Goal: Task Accomplishment & Management: Complete application form

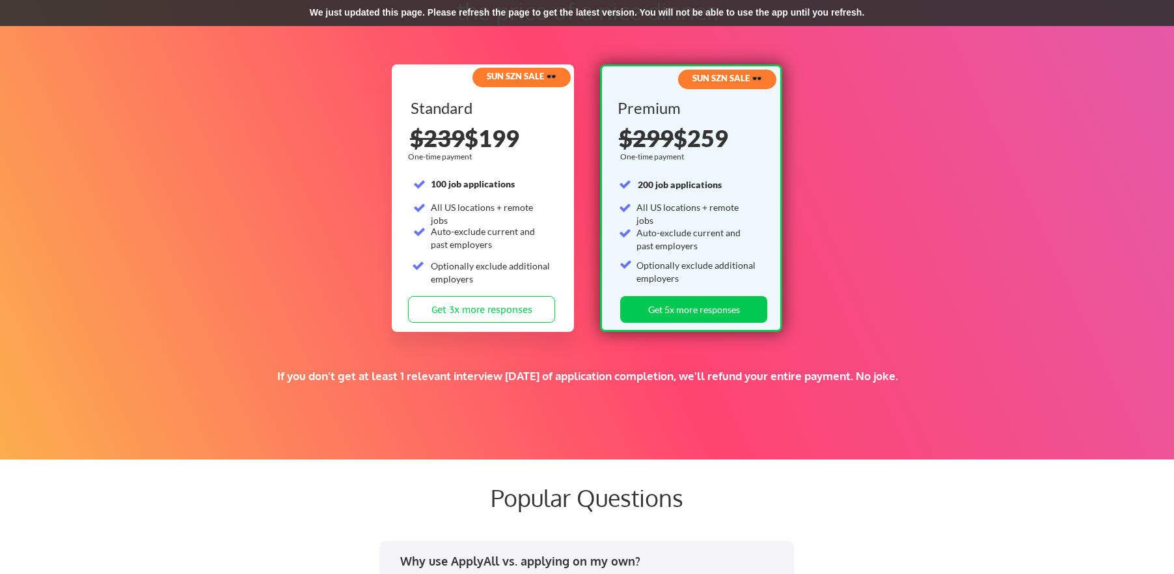
scroll to position [2025, 0]
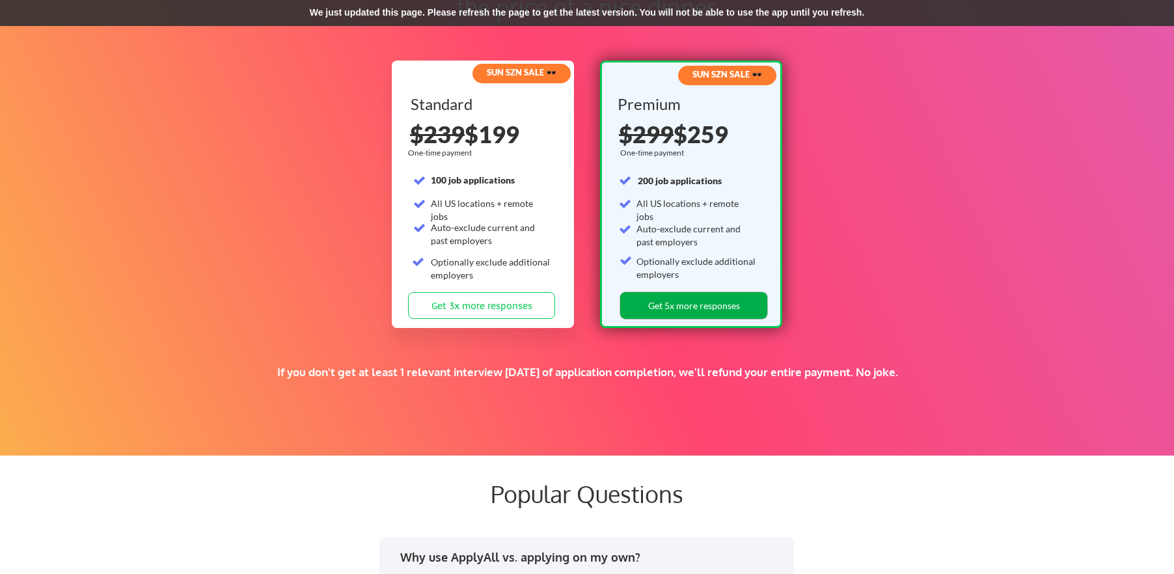
click at [708, 304] on button "Get 5x more responses" at bounding box center [693, 305] width 147 height 27
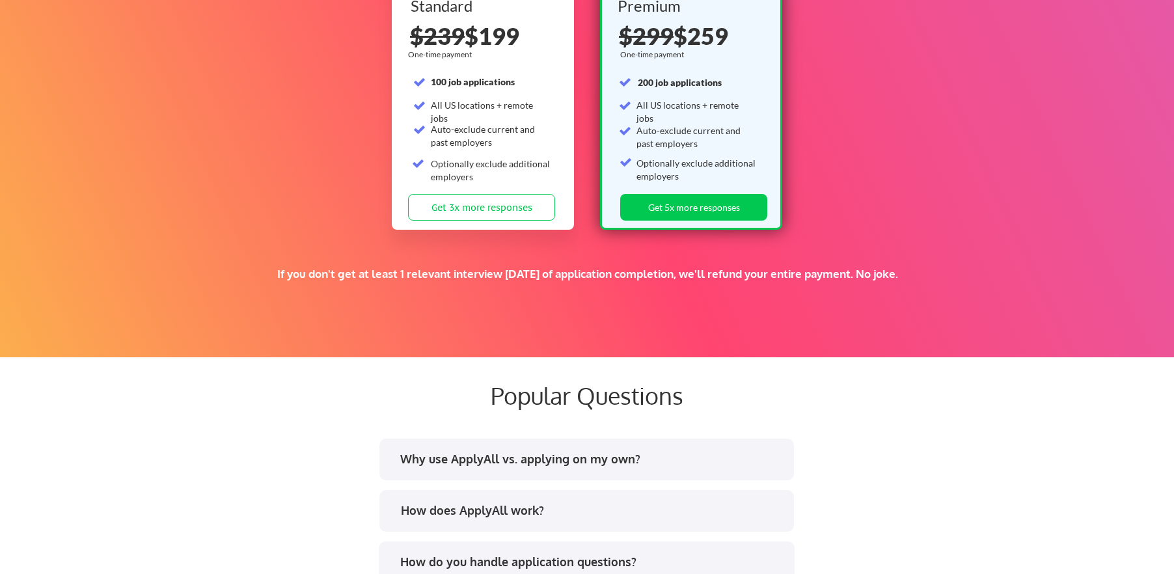
scroll to position [2082, 0]
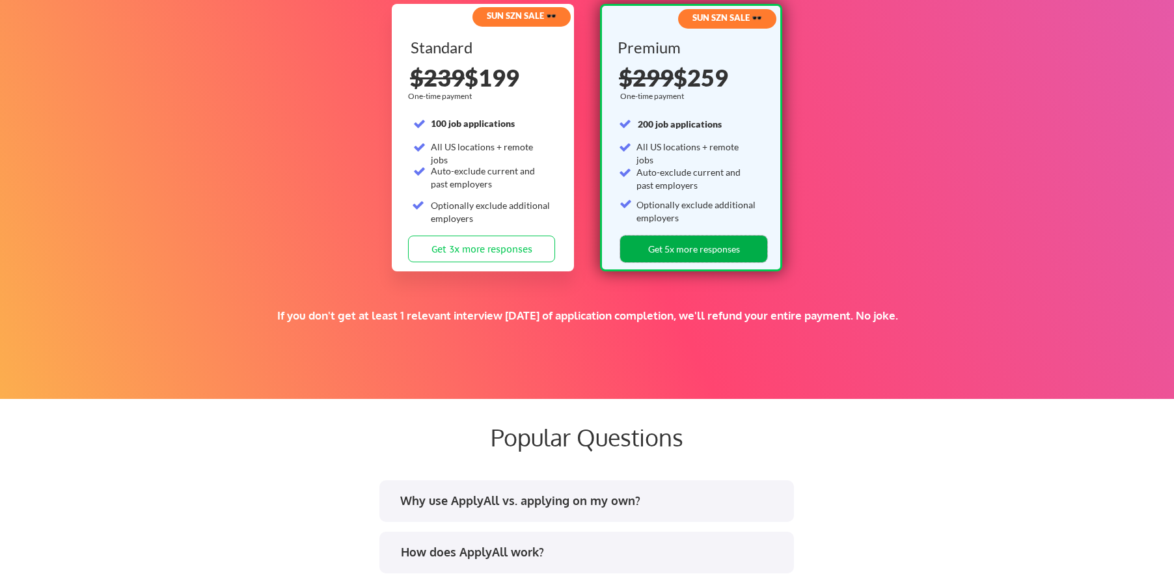
click at [716, 247] on button "Get 5x more responses" at bounding box center [693, 249] width 147 height 27
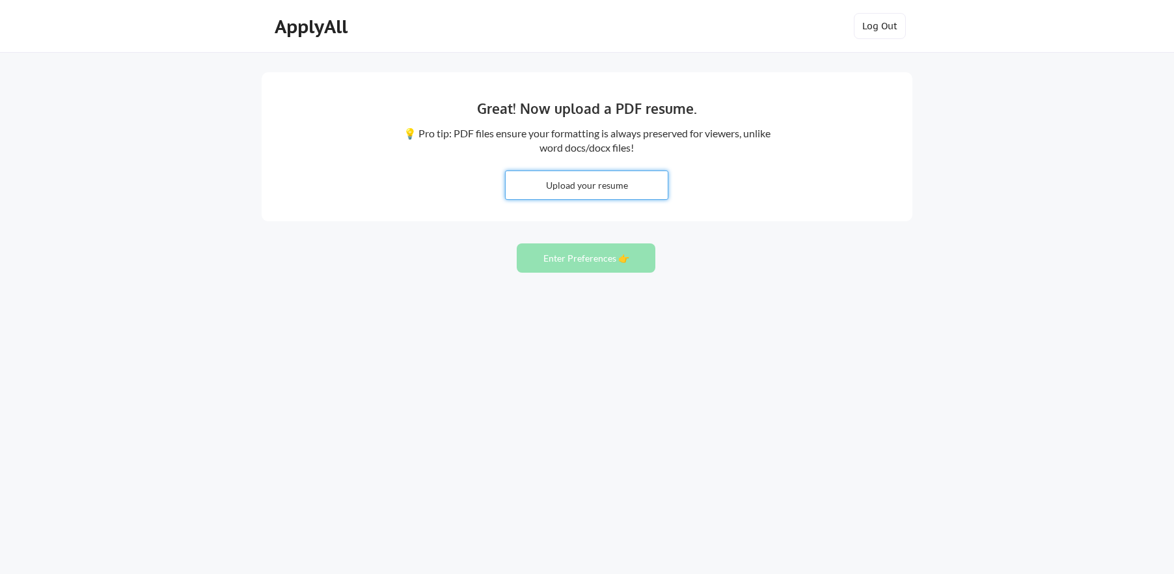
click at [616, 182] on input "file" at bounding box center [587, 185] width 162 height 28
type input "C:\fakepath\LISA CONNELLY Resume 082525.pdf"
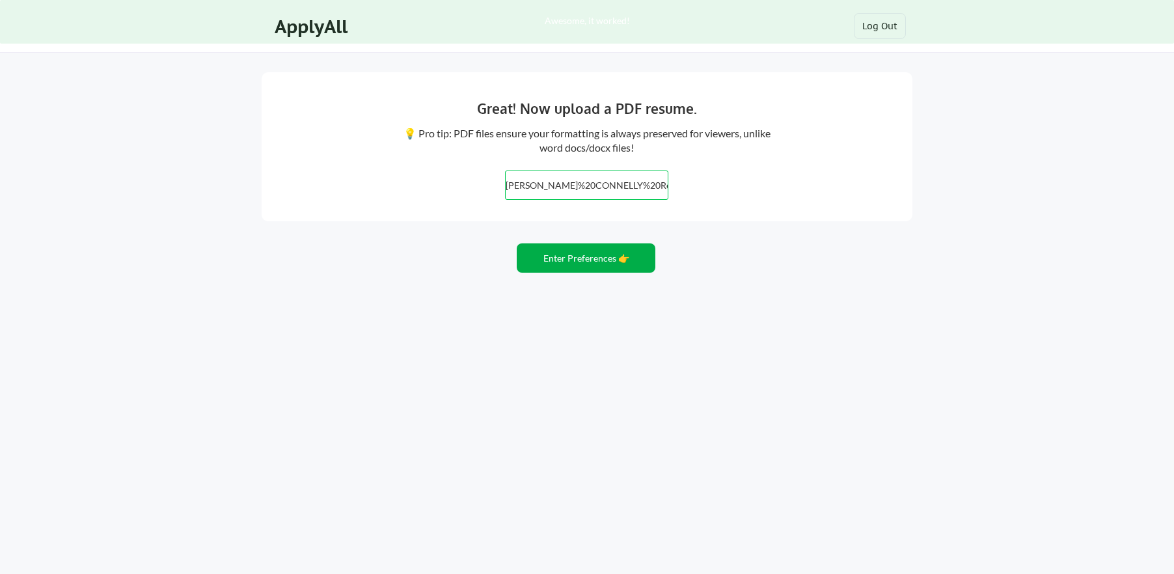
click at [601, 263] on button "Enter Preferences 👉" at bounding box center [586, 257] width 139 height 29
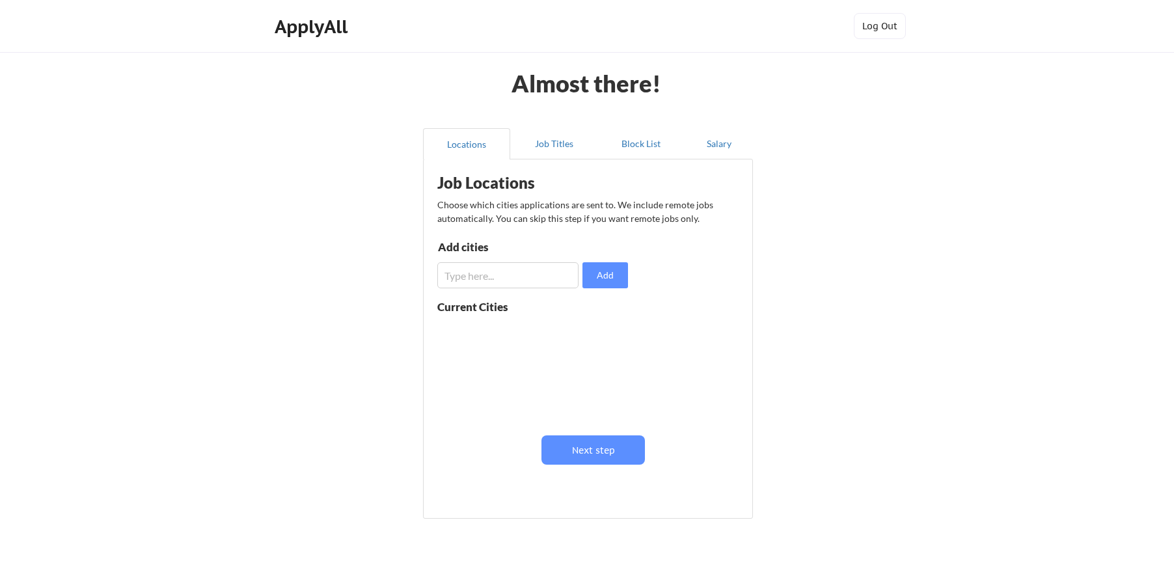
click at [538, 277] on input "input" at bounding box center [507, 275] width 141 height 26
type input "[GEOGRAPHIC_DATA]"
click at [602, 274] on button "Add" at bounding box center [605, 275] width 46 height 26
click at [524, 280] on input "input" at bounding box center [507, 275] width 141 height 26
type input "Burbank"
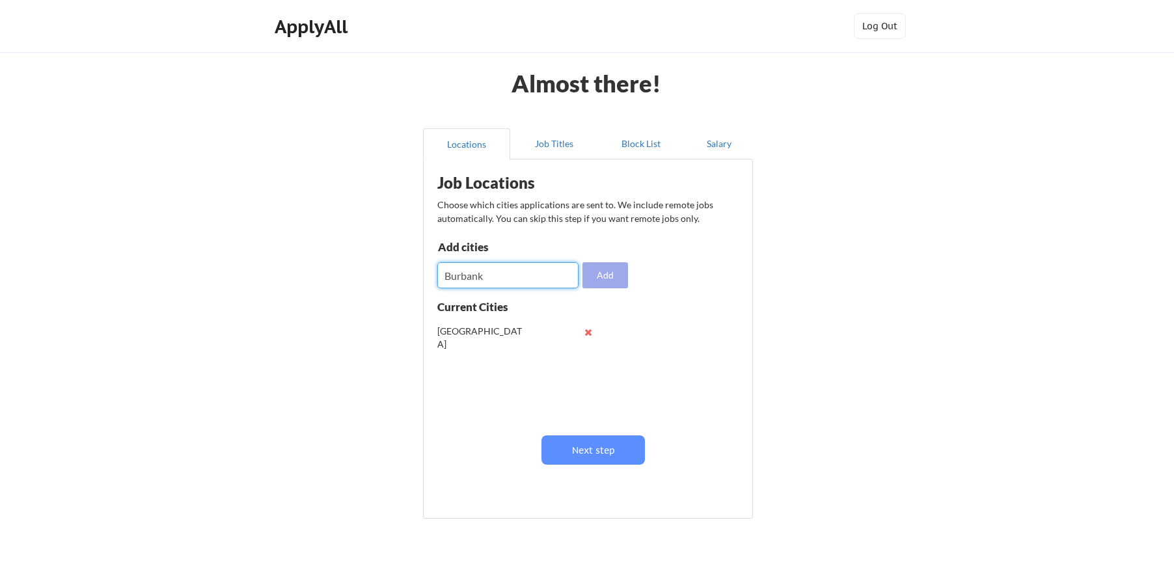
click at [598, 273] on button "Add" at bounding box center [605, 275] width 46 height 26
click at [521, 276] on input "input" at bounding box center [507, 275] width 141 height 26
type input "Glendale"
click at [608, 276] on button "Add" at bounding box center [605, 275] width 46 height 26
click at [467, 277] on input "input" at bounding box center [507, 275] width 141 height 26
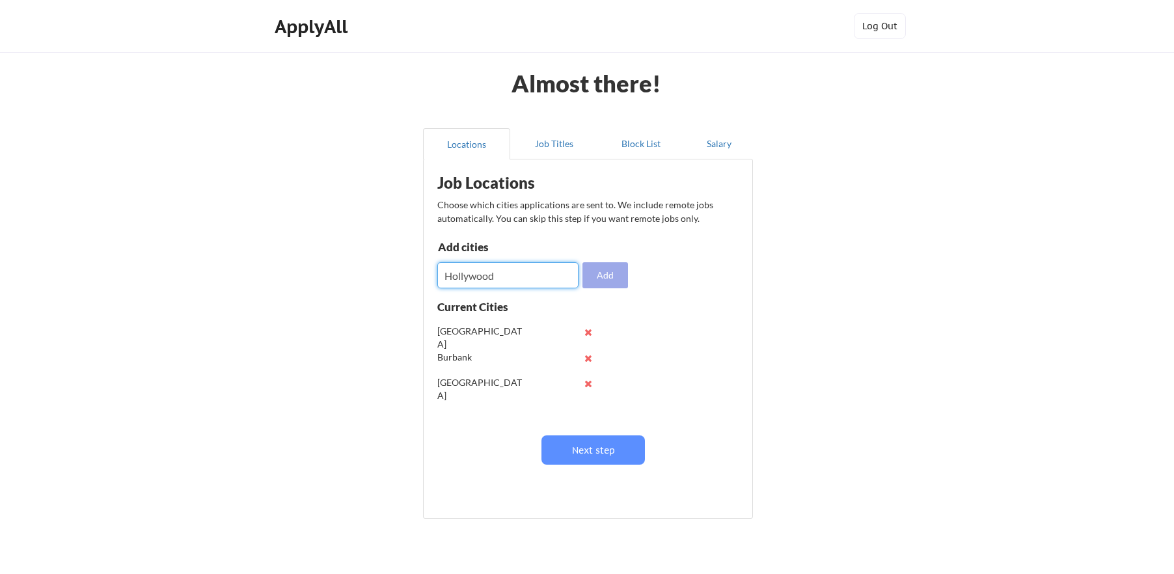
type input "Hollywood"
click at [614, 277] on button "Add" at bounding box center [605, 275] width 46 height 26
click at [497, 278] on input "input" at bounding box center [507, 275] width 141 height 26
type input "DTLA"
click at [610, 280] on button "Add" at bounding box center [605, 275] width 46 height 26
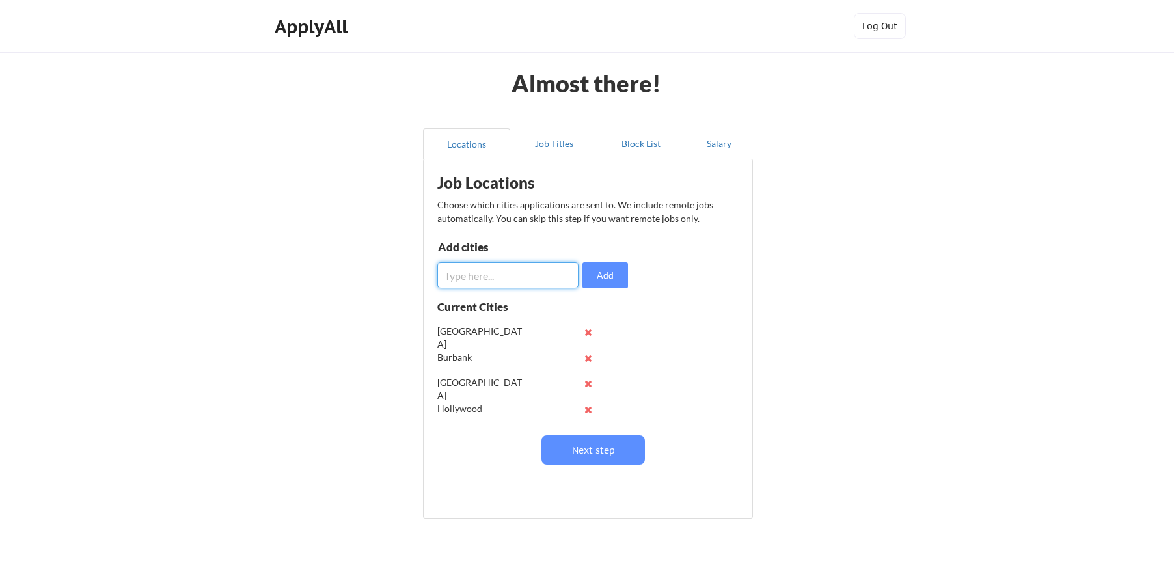
click at [478, 280] on input "input" at bounding box center [507, 275] width 141 height 26
type input "Remote"
click at [603, 278] on button "Add" at bounding box center [605, 275] width 46 height 26
click at [479, 268] on input "input" at bounding box center [507, 275] width 141 height 26
type input "[GEOGRAPHIC_DATA]"
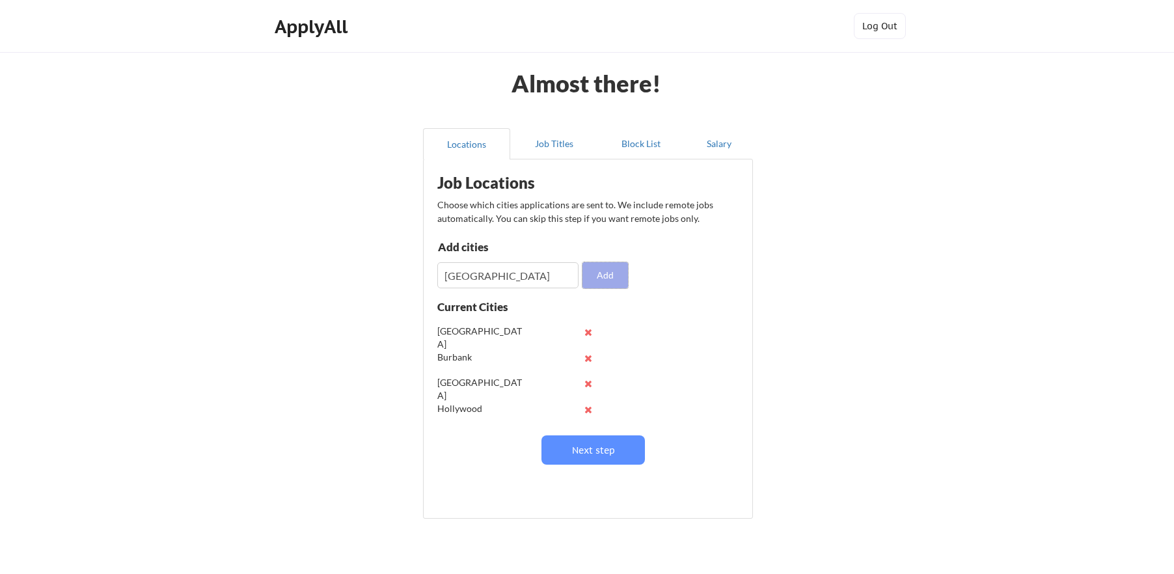
click at [600, 280] on button "Add" at bounding box center [605, 275] width 46 height 26
click at [607, 453] on button "Next step" at bounding box center [592, 449] width 103 height 29
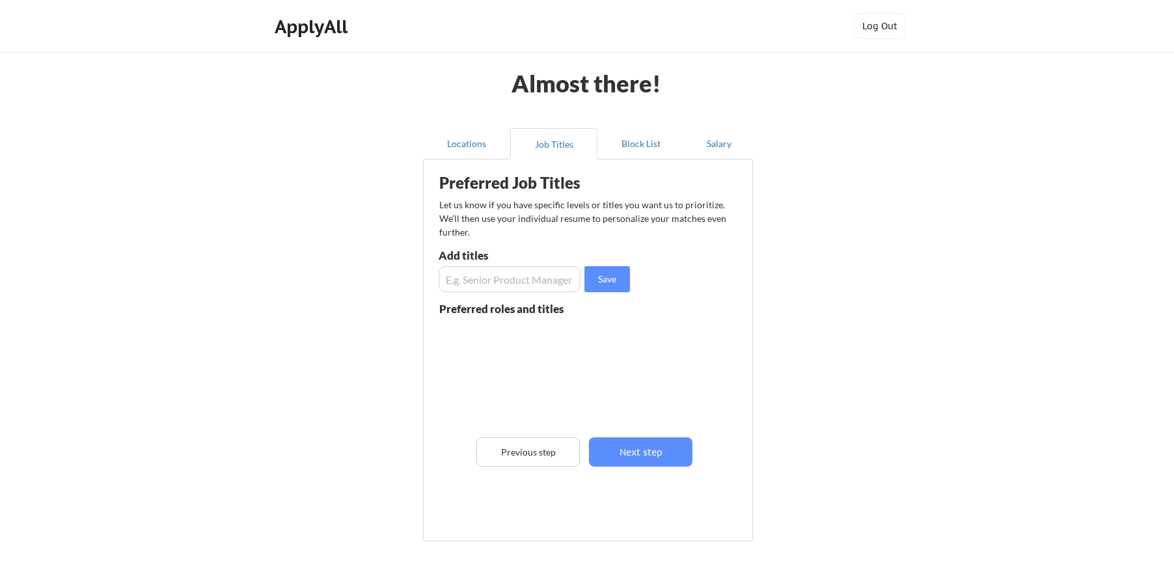
click at [472, 277] on input "input" at bounding box center [510, 279] width 142 height 26
type input "Chief of Staff"
click at [604, 280] on button "Save" at bounding box center [607, 279] width 46 height 26
click at [475, 280] on input "input" at bounding box center [510, 279] width 142 height 26
type input "Director"
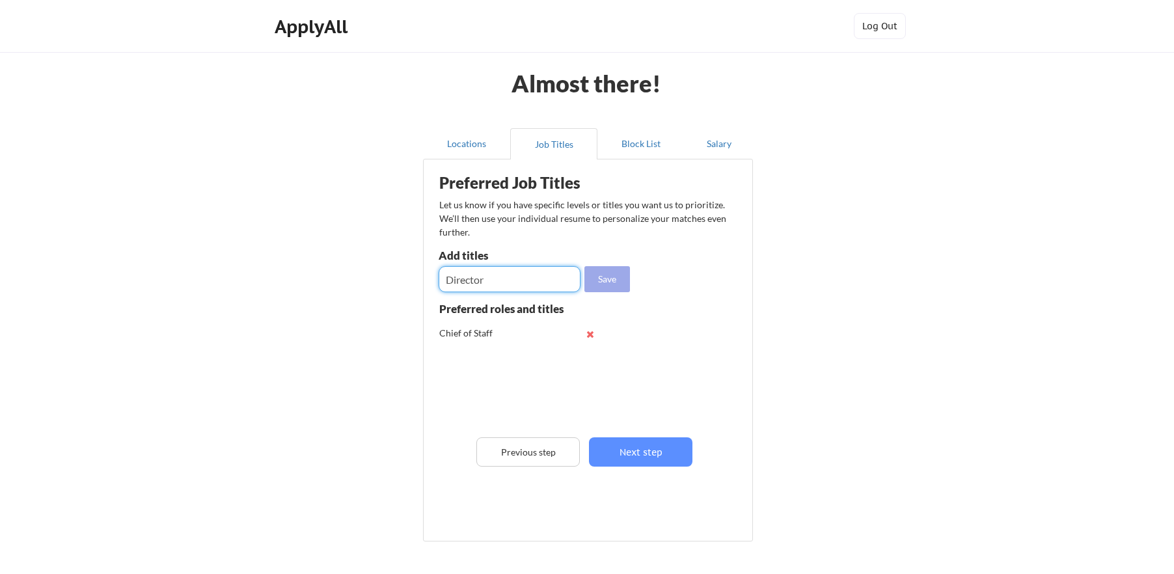
click at [606, 278] on button "Save" at bounding box center [607, 279] width 46 height 26
click at [506, 277] on input "input" at bounding box center [510, 279] width 142 height 26
type input "Vice President"
click at [613, 282] on button "Save" at bounding box center [607, 279] width 46 height 26
click at [449, 277] on input "input" at bounding box center [510, 279] width 142 height 26
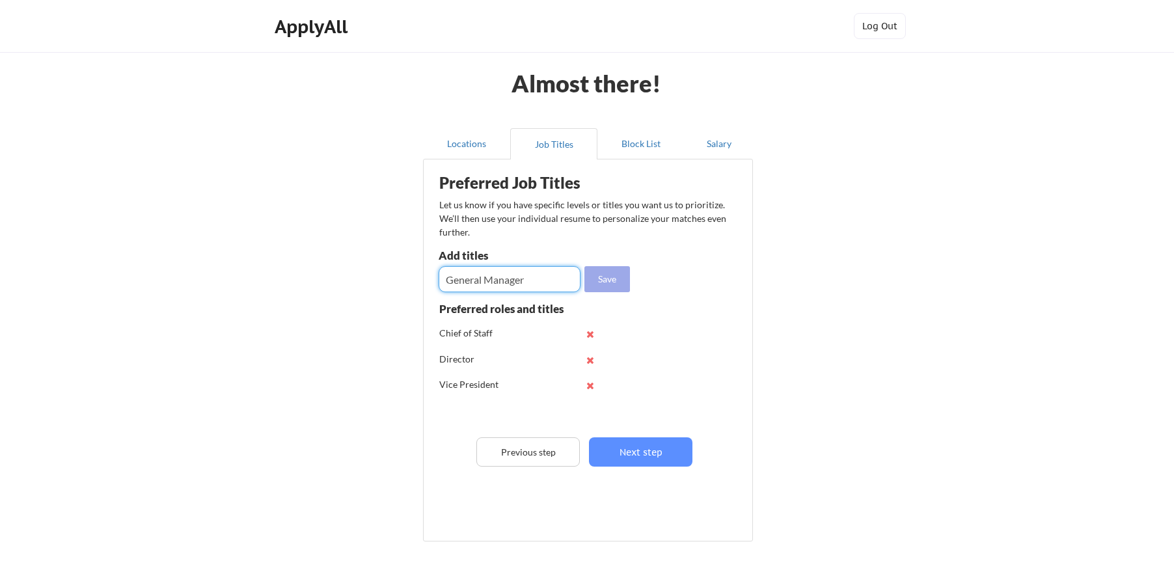
type input "General Manager"
drag, startPoint x: 614, startPoint y: 280, endPoint x: 595, endPoint y: 281, distance: 18.9
click at [614, 280] on button "Save" at bounding box center [607, 279] width 46 height 26
click at [479, 280] on input "input" at bounding box center [510, 279] width 142 height 26
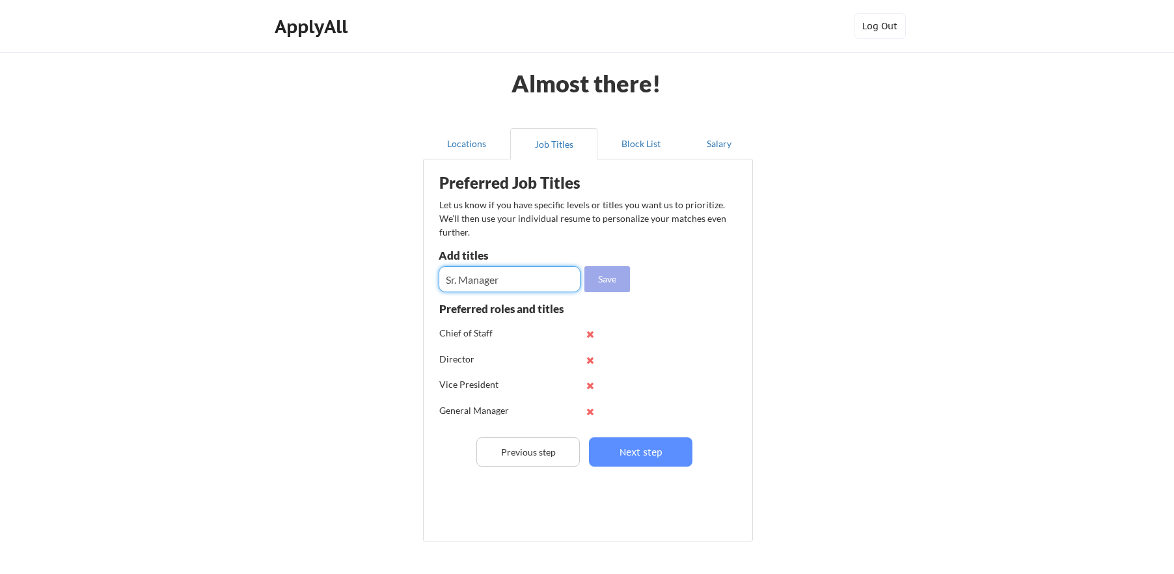
type input "Sr. Manager"
click at [615, 280] on button "Save" at bounding box center [607, 279] width 46 height 26
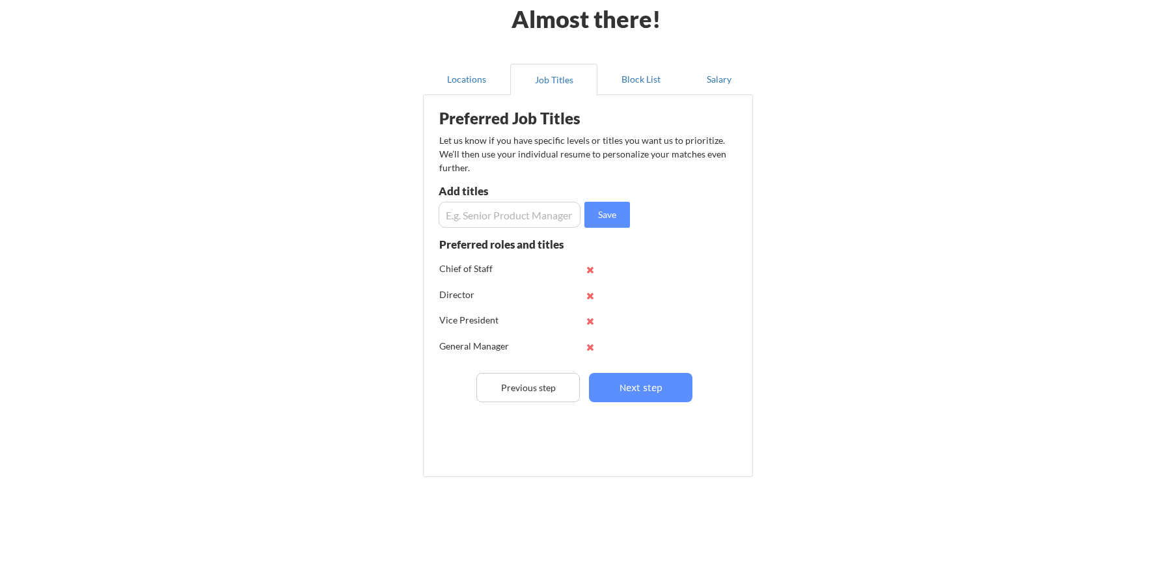
scroll to position [66, 0]
click at [588, 317] on button at bounding box center [590, 320] width 10 height 10
click at [491, 212] on input "input" at bounding box center [510, 213] width 142 height 26
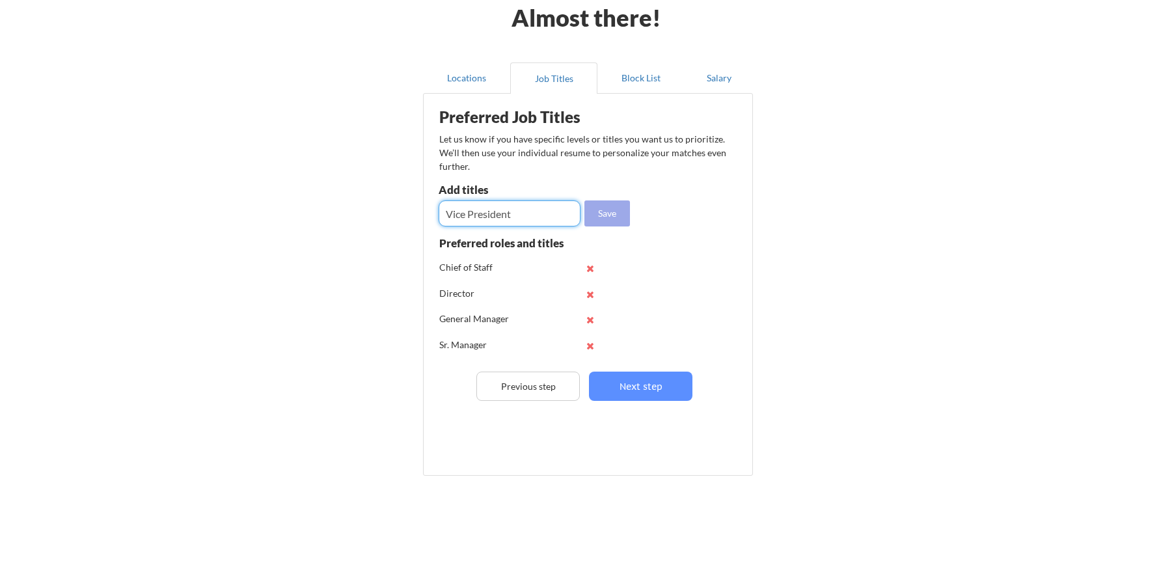
type input "Vice President"
click at [617, 224] on button "Save" at bounding box center [607, 213] width 46 height 26
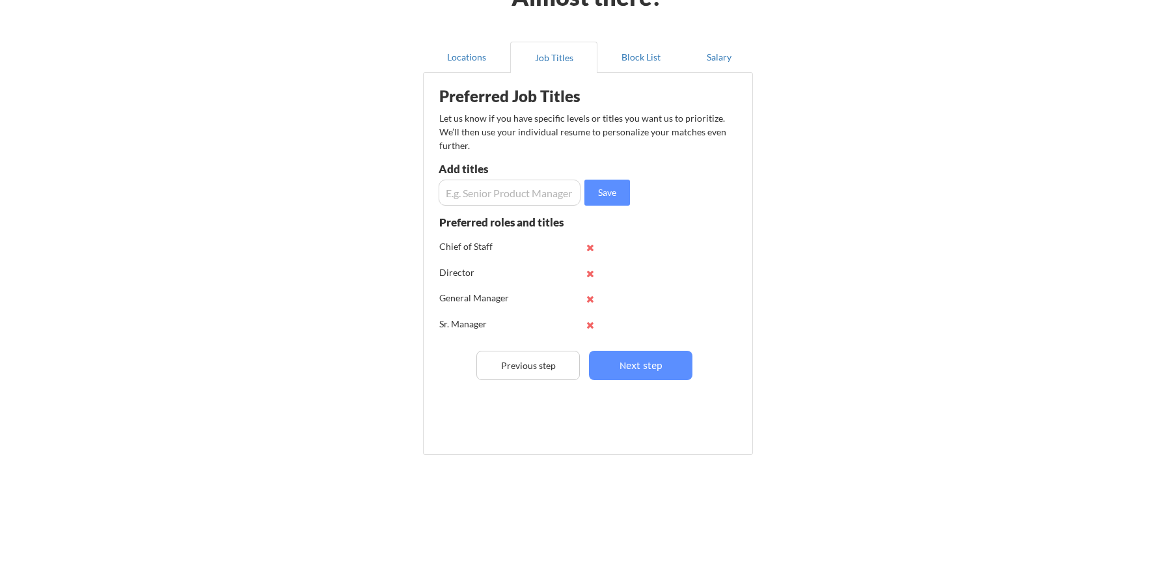
scroll to position [87, 0]
click at [625, 370] on button "Next step" at bounding box center [640, 365] width 103 height 29
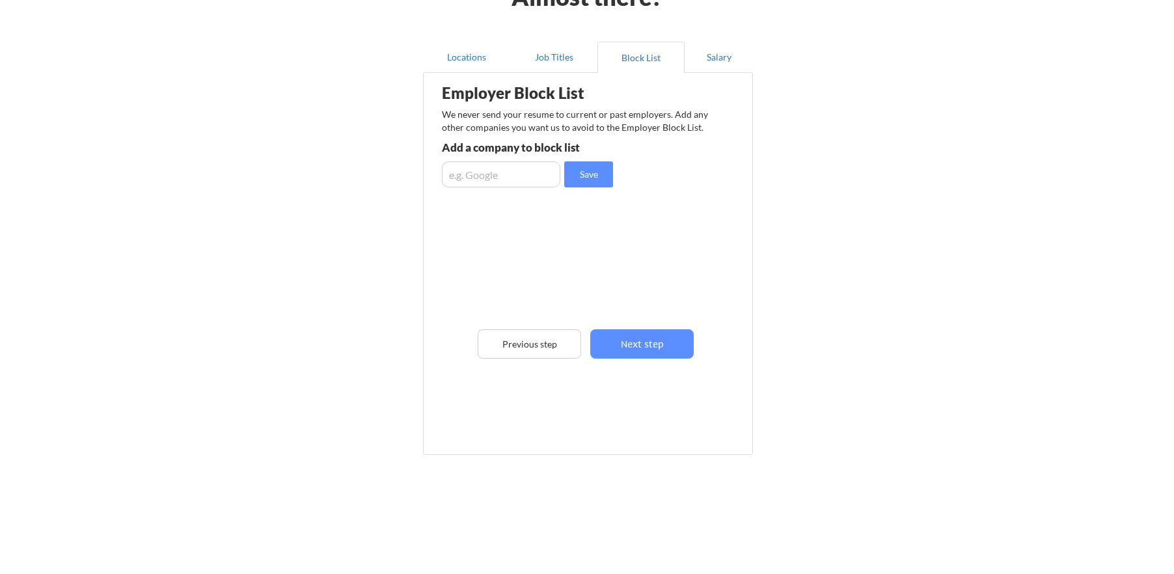
click at [512, 176] on input "input" at bounding box center [501, 174] width 118 height 26
type input "Designory"
click at [587, 169] on button "Save" at bounding box center [588, 174] width 49 height 26
click at [528, 175] on input "input" at bounding box center [501, 174] width 118 height 26
type input "RPA"
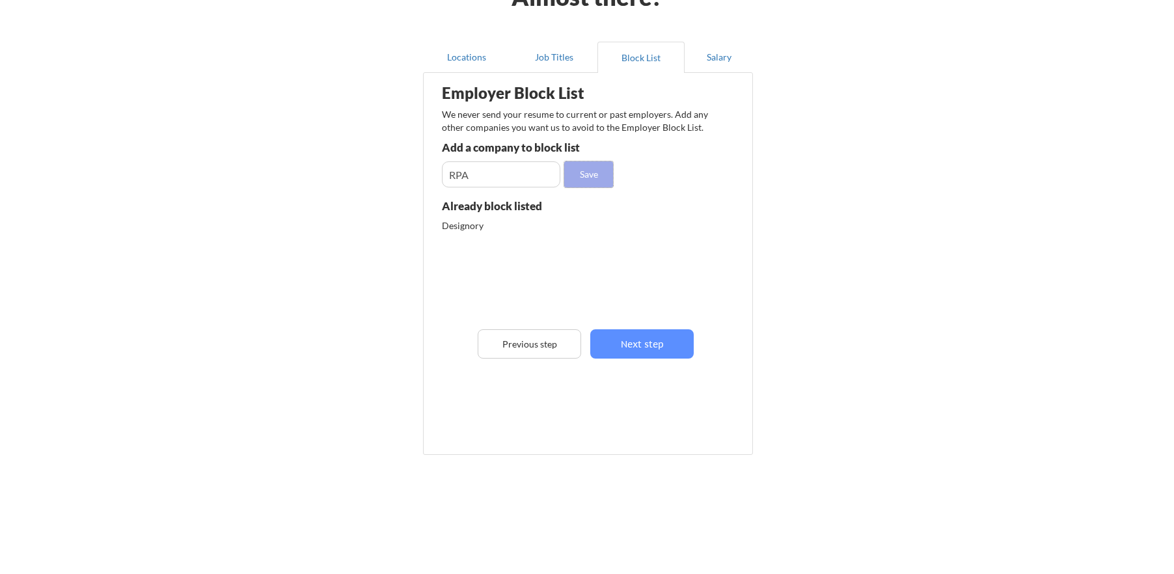
drag, startPoint x: 581, startPoint y: 169, endPoint x: 460, endPoint y: 169, distance: 121.0
click at [581, 169] on button "Save" at bounding box center [588, 174] width 49 height 26
click at [474, 179] on input "input" at bounding box center [501, 174] width 118 height 26
drag, startPoint x: 480, startPoint y: 178, endPoint x: 517, endPoint y: 174, distance: 36.6
click at [491, 176] on input "input" at bounding box center [501, 174] width 118 height 26
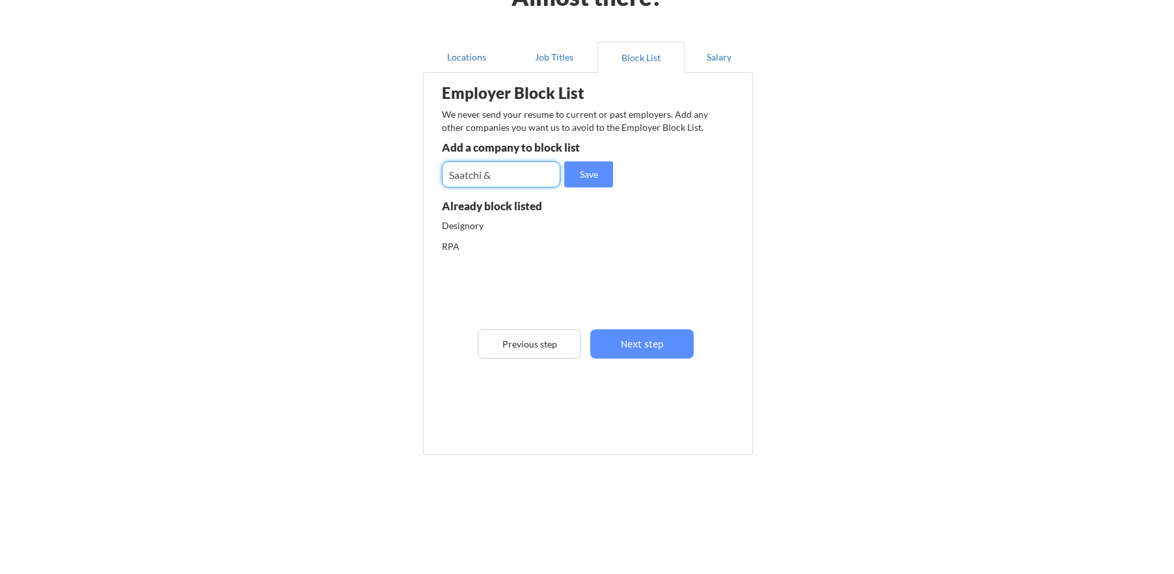
scroll to position [87, 1]
click at [518, 172] on input "input" at bounding box center [501, 174] width 118 height 26
type input "Saatchi & Saatchi"
click at [588, 172] on button "Save" at bounding box center [588, 175] width 49 height 26
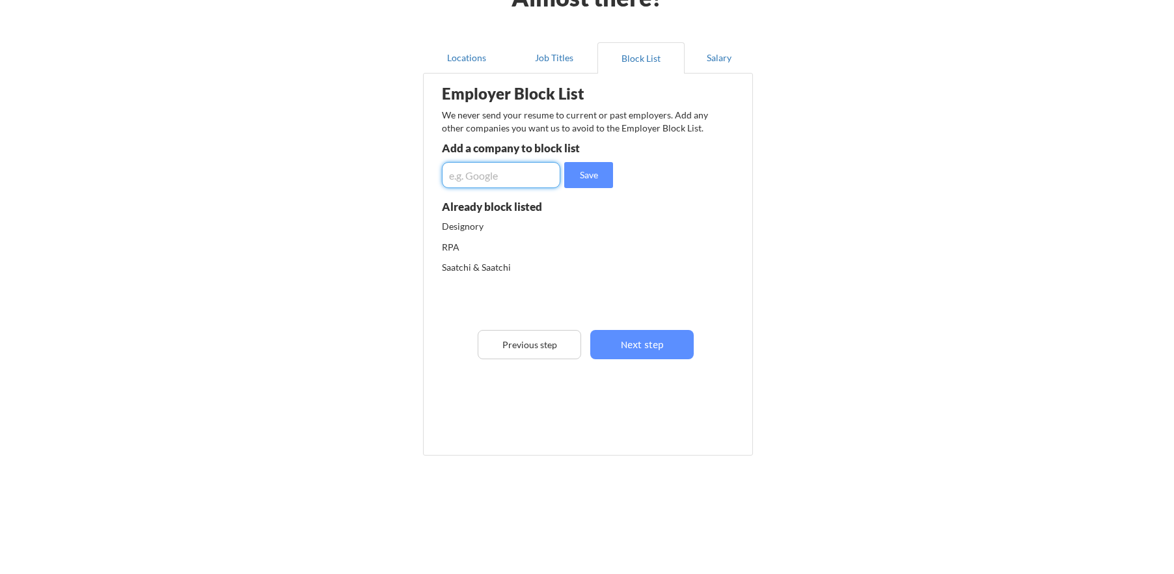
click at [499, 169] on input "input" at bounding box center [501, 175] width 118 height 26
type input "Industrial Resolution"
drag, startPoint x: 593, startPoint y: 174, endPoint x: 550, endPoint y: 181, distance: 44.2
click at [593, 174] on button "Save" at bounding box center [588, 175] width 49 height 26
click at [519, 180] on input "input" at bounding box center [501, 175] width 118 height 26
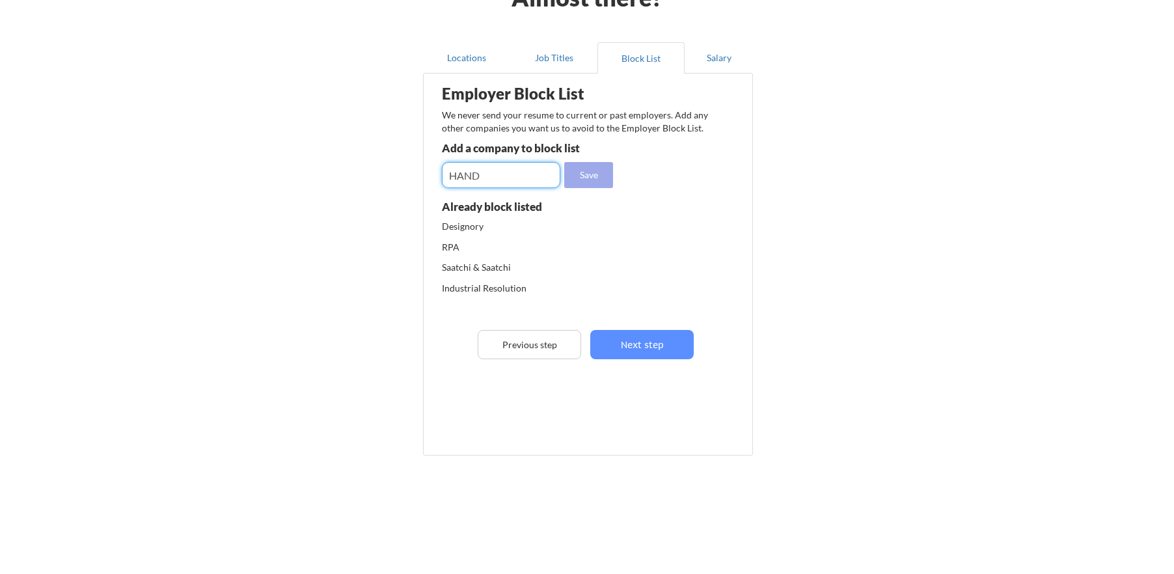
type input "HAND"
click at [602, 169] on button "Save" at bounding box center [588, 175] width 49 height 26
click at [465, 171] on input "input" at bounding box center [501, 175] width 118 height 26
type input "[PERSON_NAME]"
click at [575, 180] on button "Save" at bounding box center [588, 175] width 49 height 26
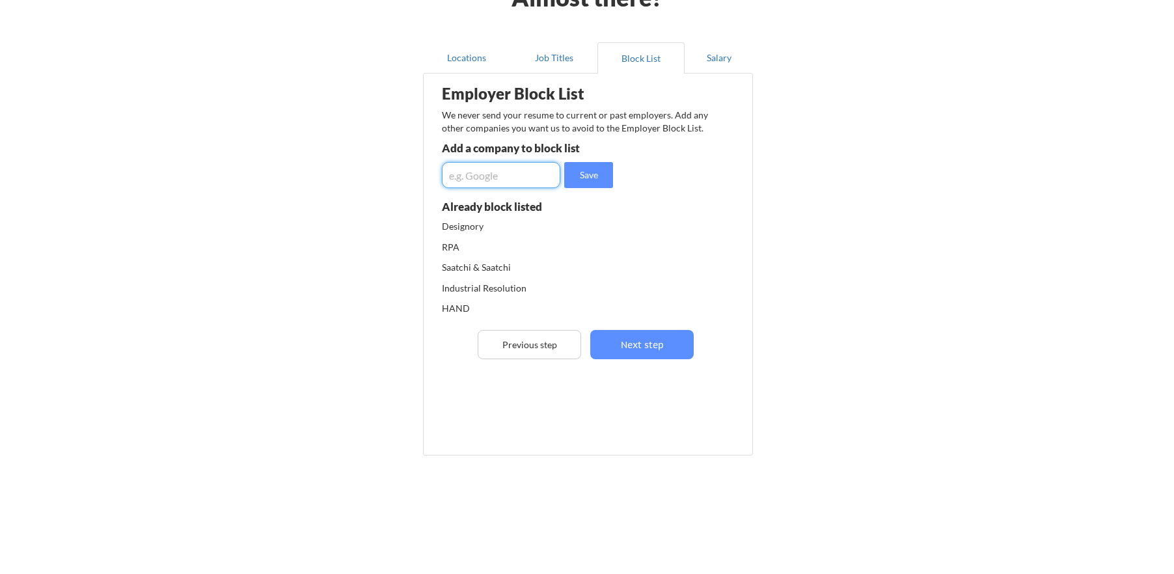
click at [529, 172] on input "input" at bounding box center [501, 175] width 118 height 26
type input "Elevated Third"
click at [591, 172] on button "Save" at bounding box center [588, 175] width 49 height 26
click at [522, 310] on div "HAND" at bounding box center [510, 308] width 137 height 13
click at [509, 177] on input "input" at bounding box center [501, 175] width 118 height 26
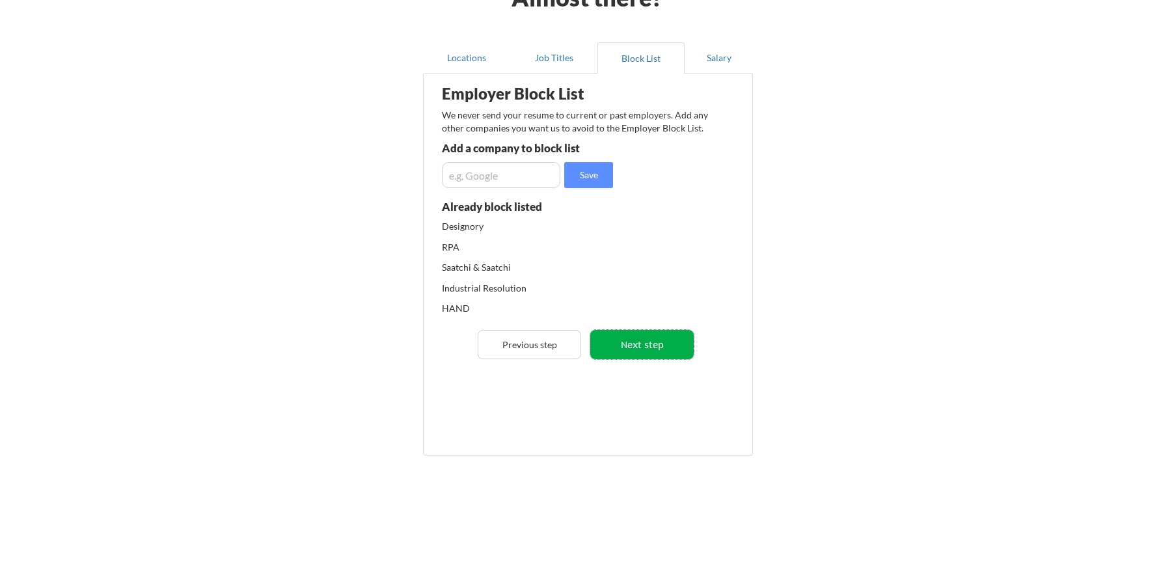
click at [655, 344] on button "Next step" at bounding box center [641, 344] width 103 height 29
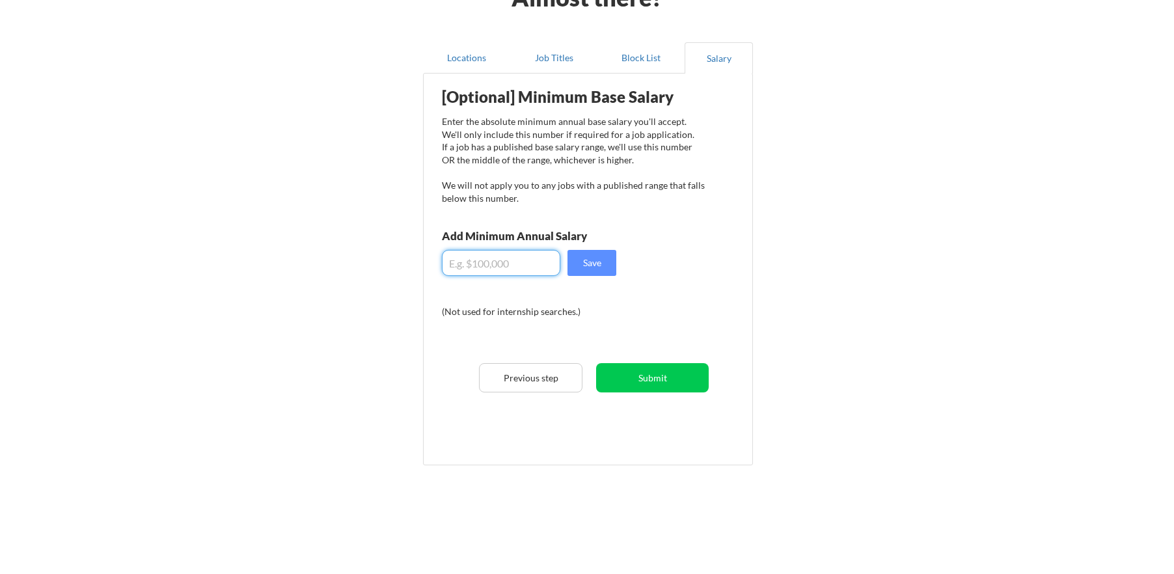
click at [470, 265] on input "input" at bounding box center [501, 263] width 118 height 26
type input "$165,000"
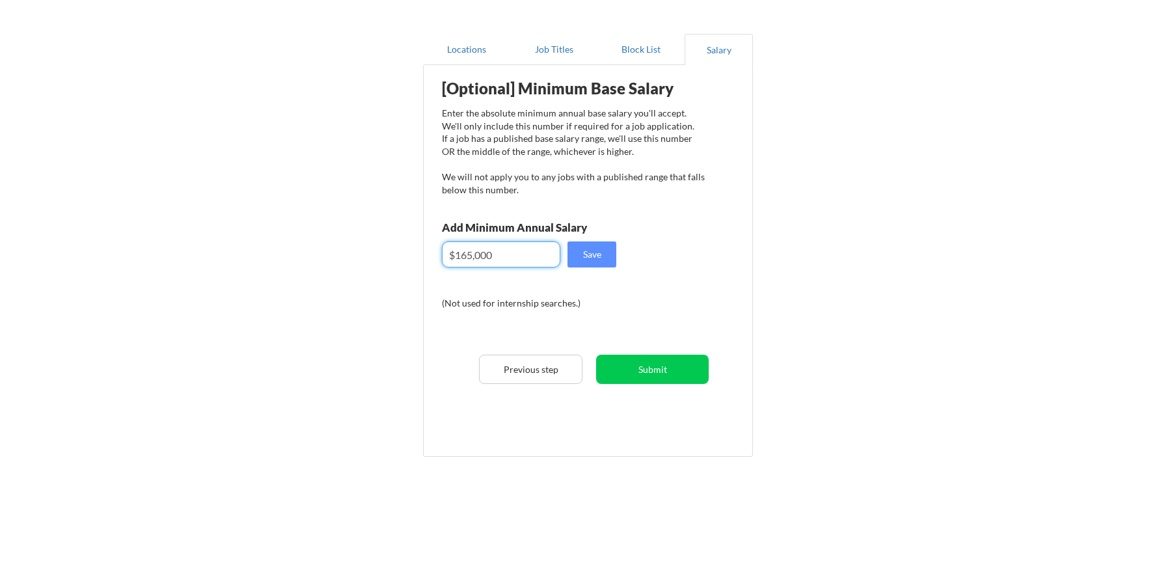
scroll to position [72, 0]
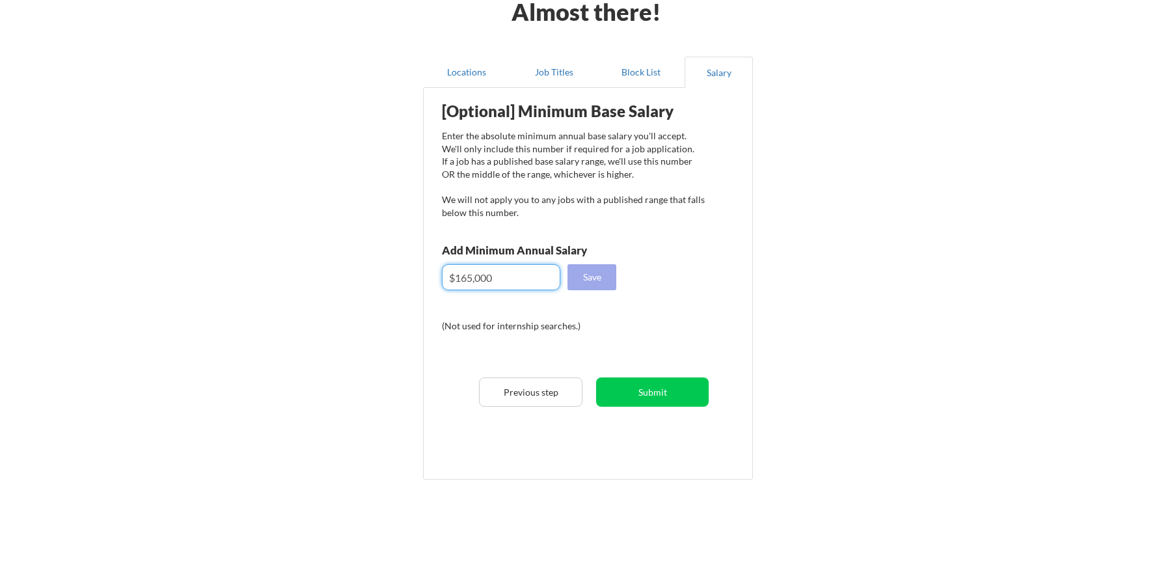
click at [587, 280] on button "Save" at bounding box center [591, 277] width 49 height 26
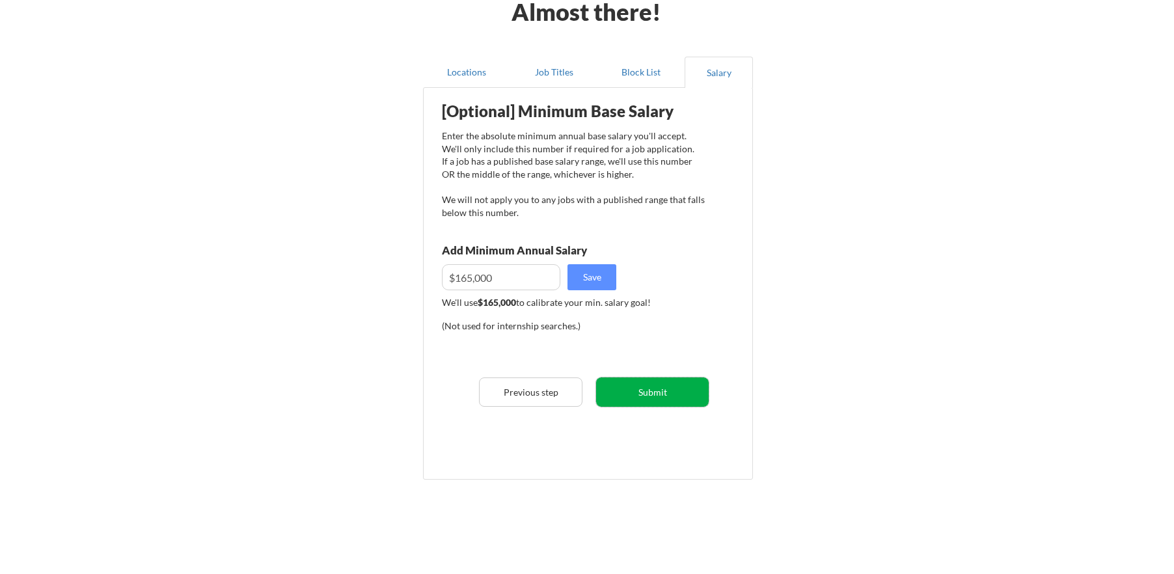
click at [663, 398] on button "Submit" at bounding box center [652, 391] width 113 height 29
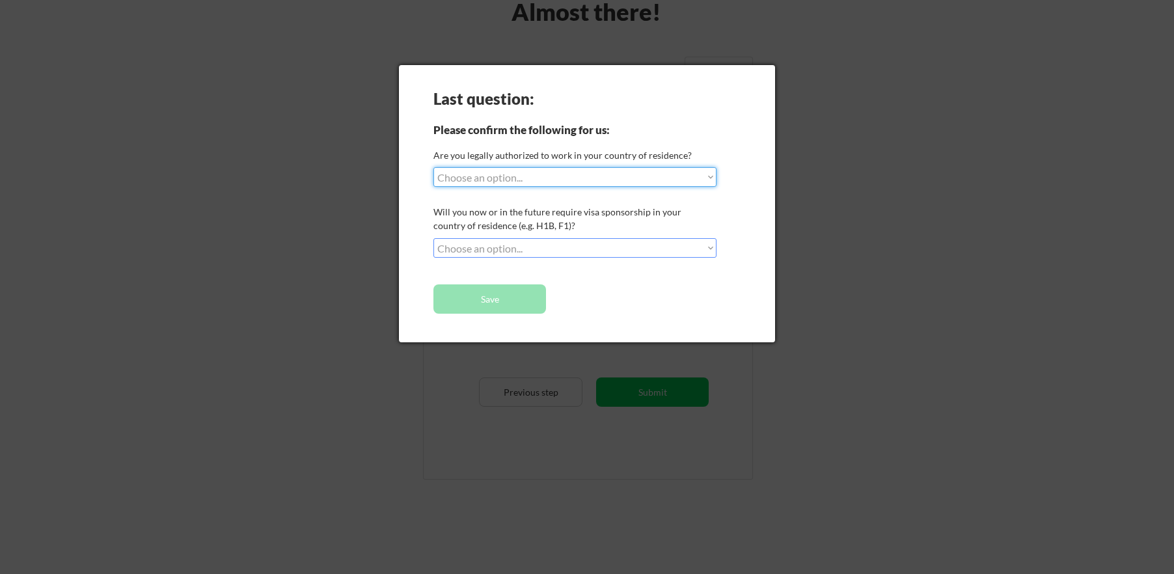
select select ""yes__i_am_a_us_citizen""
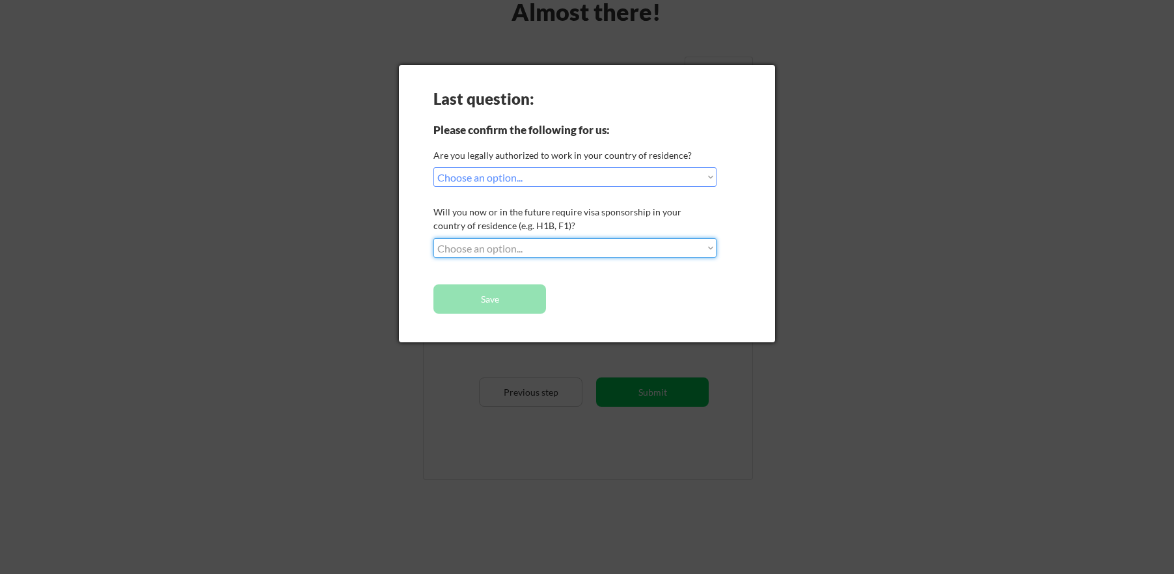
select select ""no__i_will_not_need_sponsorship""
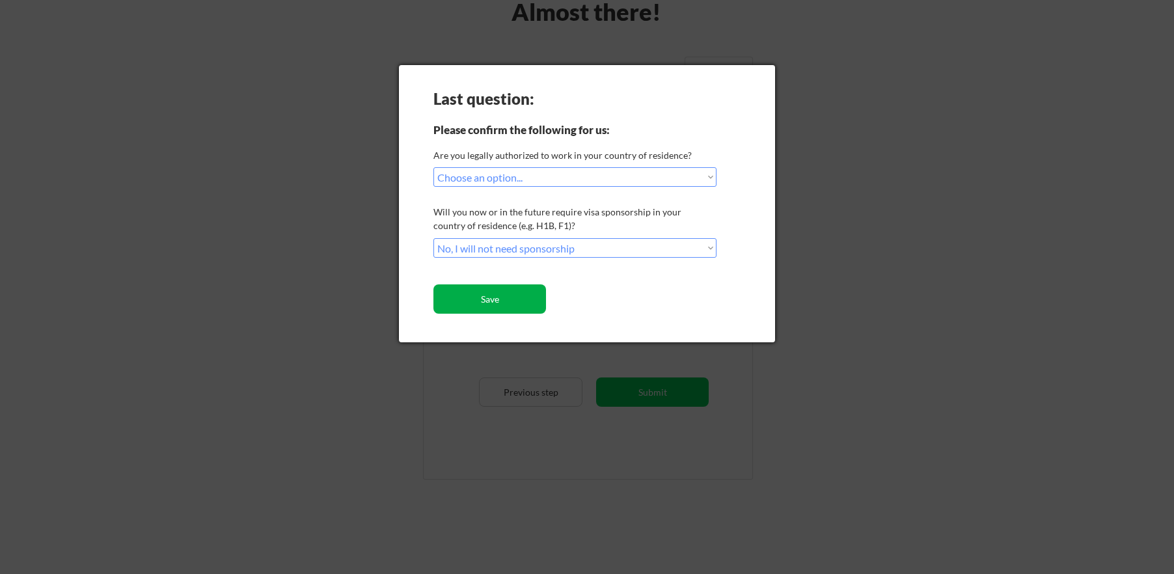
drag, startPoint x: 484, startPoint y: 295, endPoint x: 497, endPoint y: 296, distance: 13.0
click at [484, 295] on button "Save" at bounding box center [489, 298] width 113 height 29
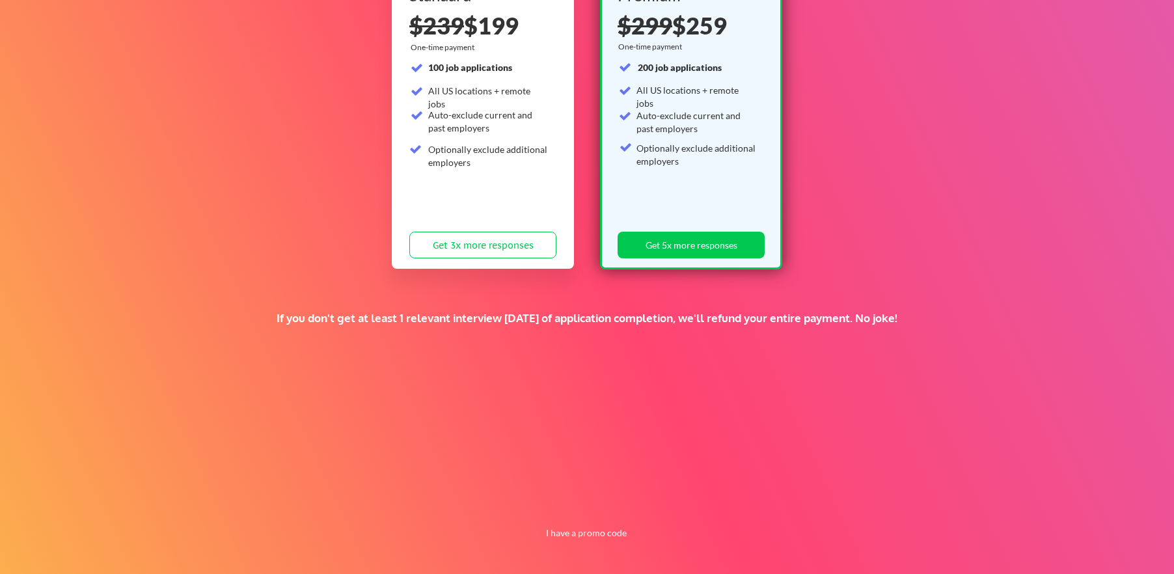
scroll to position [189, 0]
click at [754, 250] on button "Get 5x more responses" at bounding box center [690, 245] width 147 height 27
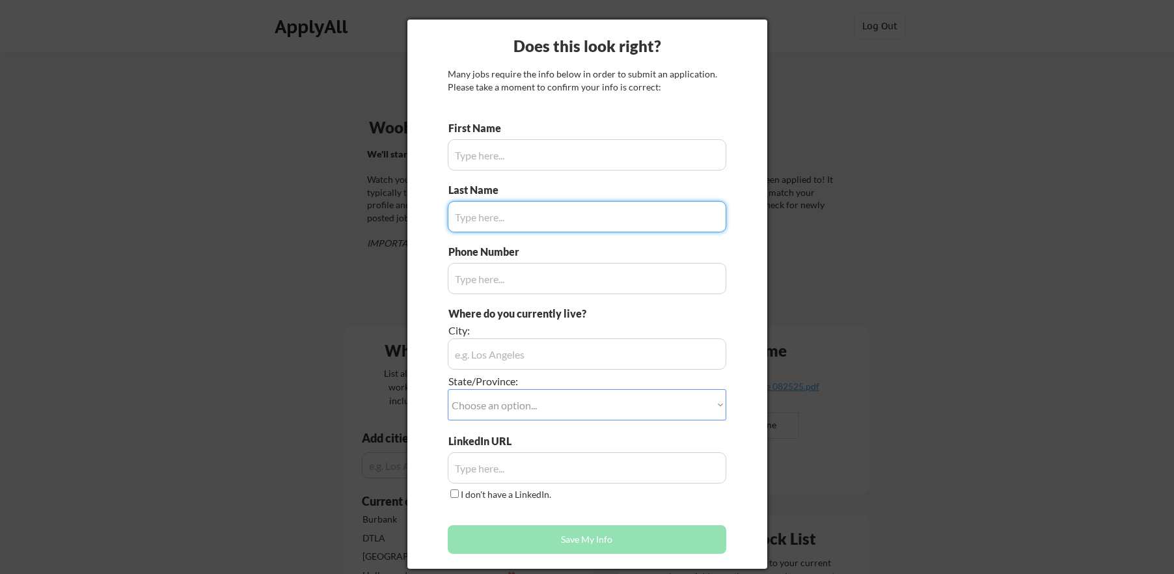
type input "[PERSON_NAME]"
type input "323.547.4944"
type input "[GEOGRAPHIC_DATA], [GEOGRAPHIC_DATA]"
type input "[PERSON_NAME]"
click at [561, 421] on div "Where do you currently live? City: State/Province: Choose an option... Other/No…" at bounding box center [587, 370] width 278 height 128
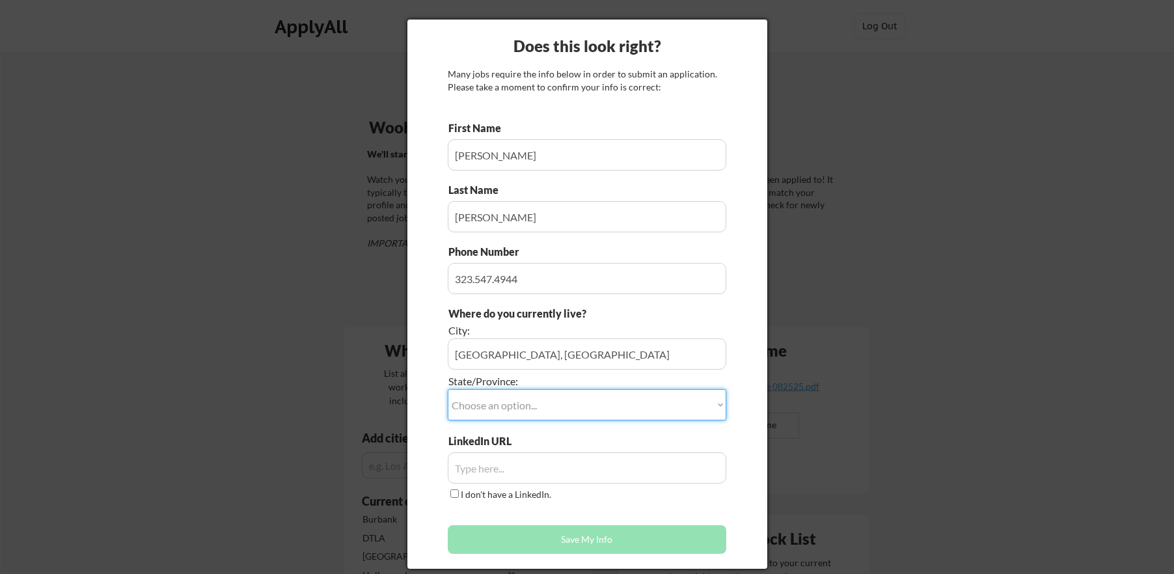
select select ""[US_STATE]""
click at [567, 467] on input "input" at bounding box center [587, 467] width 278 height 31
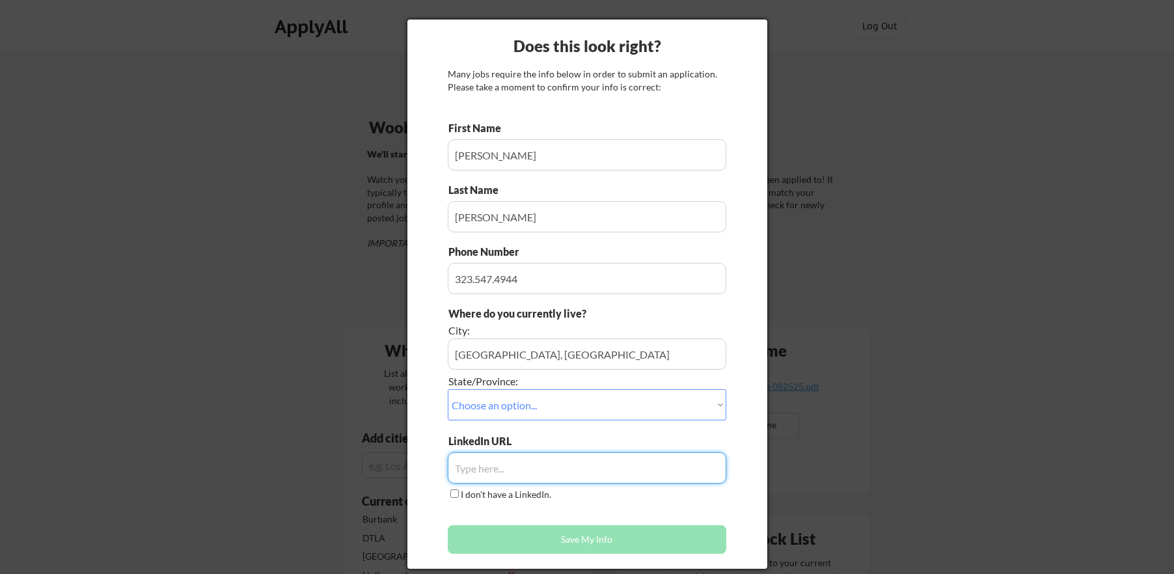
paste input "[URL][DOMAIN_NAME]"
type input "[URL][DOMAIN_NAME]"
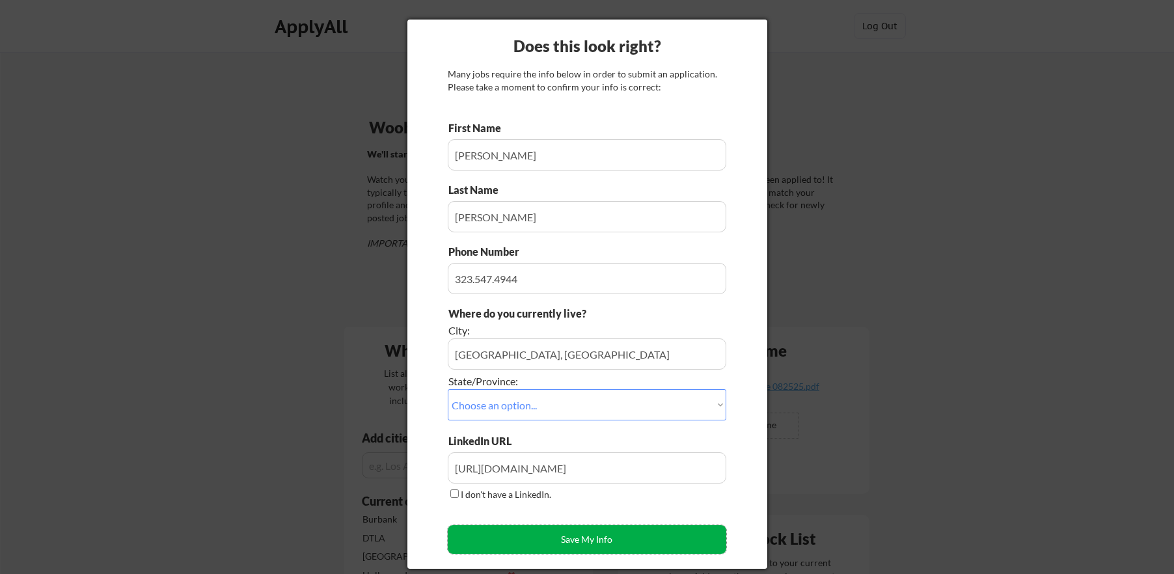
click at [528, 535] on button "Save My Info" at bounding box center [587, 539] width 278 height 29
type input "[GEOGRAPHIC_DATA], [GEOGRAPHIC_DATA], [US_STATE]"
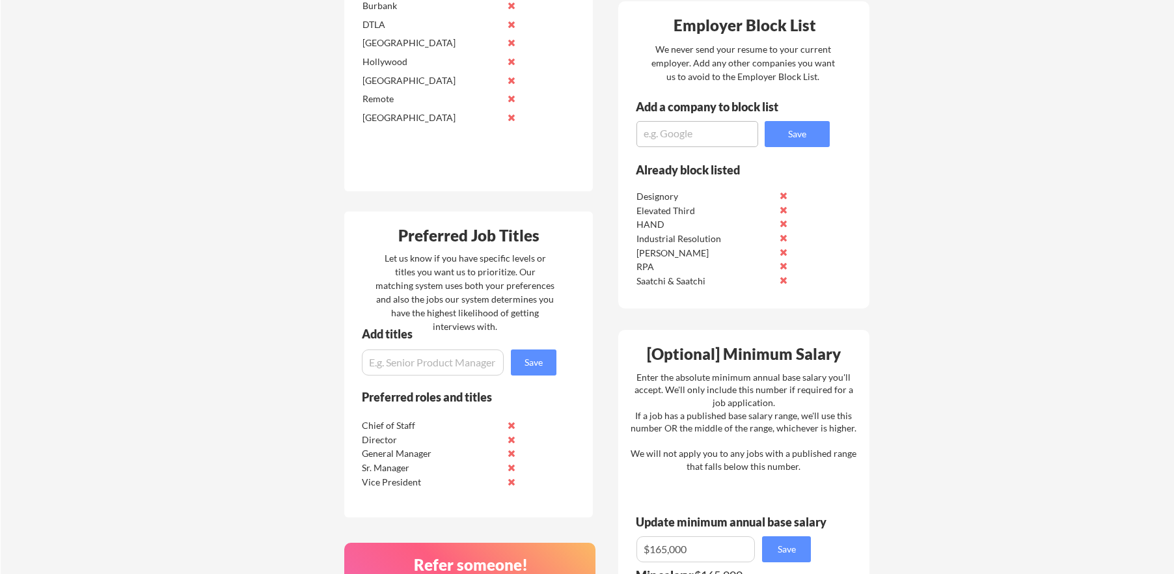
scroll to position [559, 0]
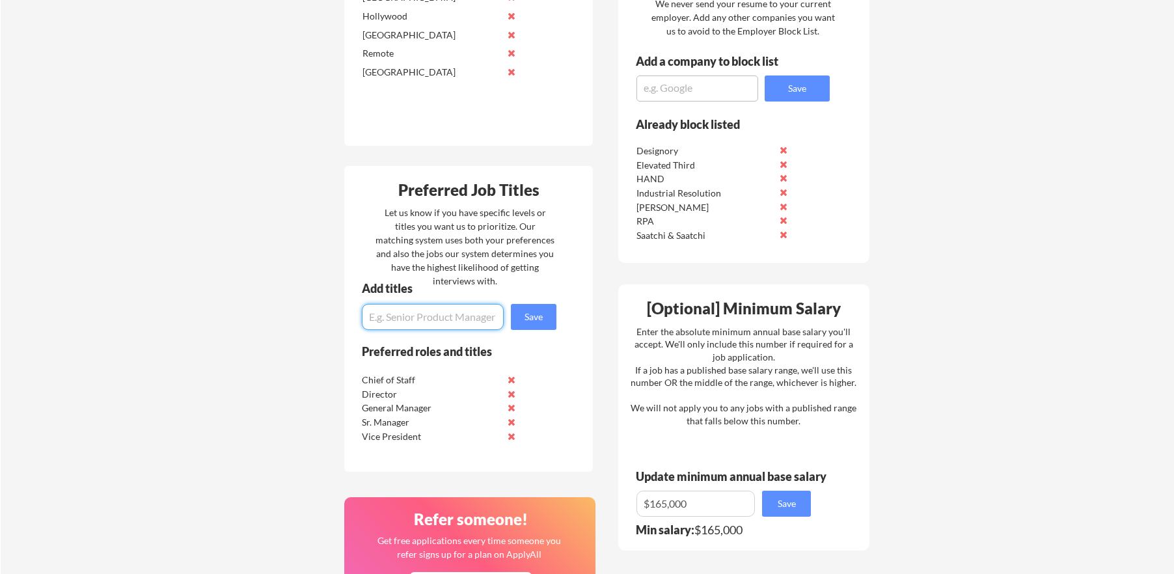
click at [425, 322] on input "input" at bounding box center [433, 317] width 142 height 26
click at [416, 318] on input "input" at bounding box center [433, 317] width 142 height 26
type input "Founder Associate"
click at [547, 327] on button "Save" at bounding box center [534, 317] width 46 height 26
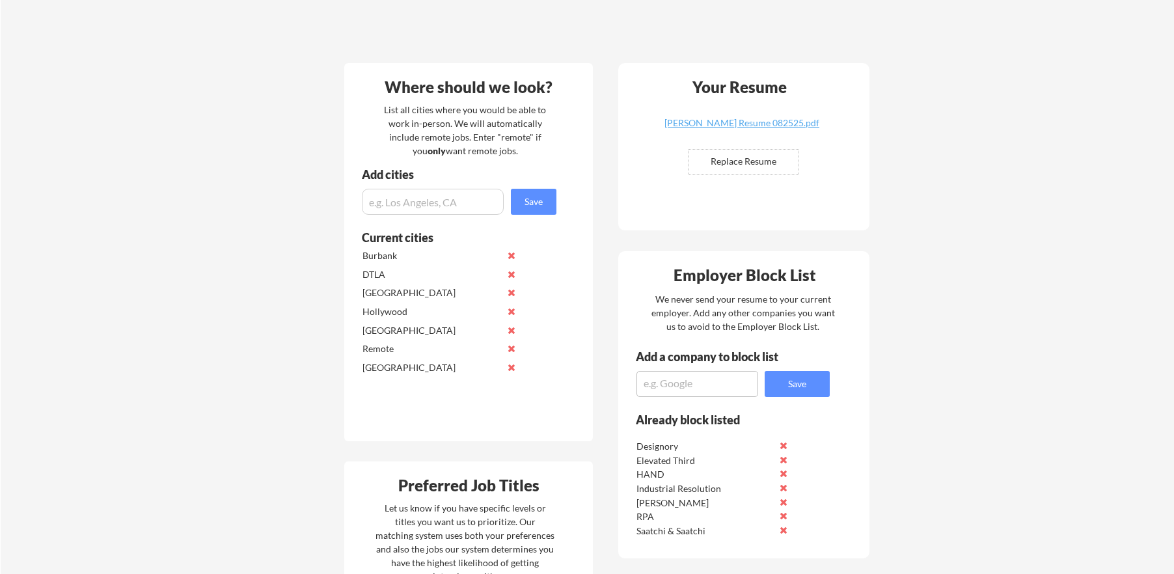
scroll to position [269, 0]
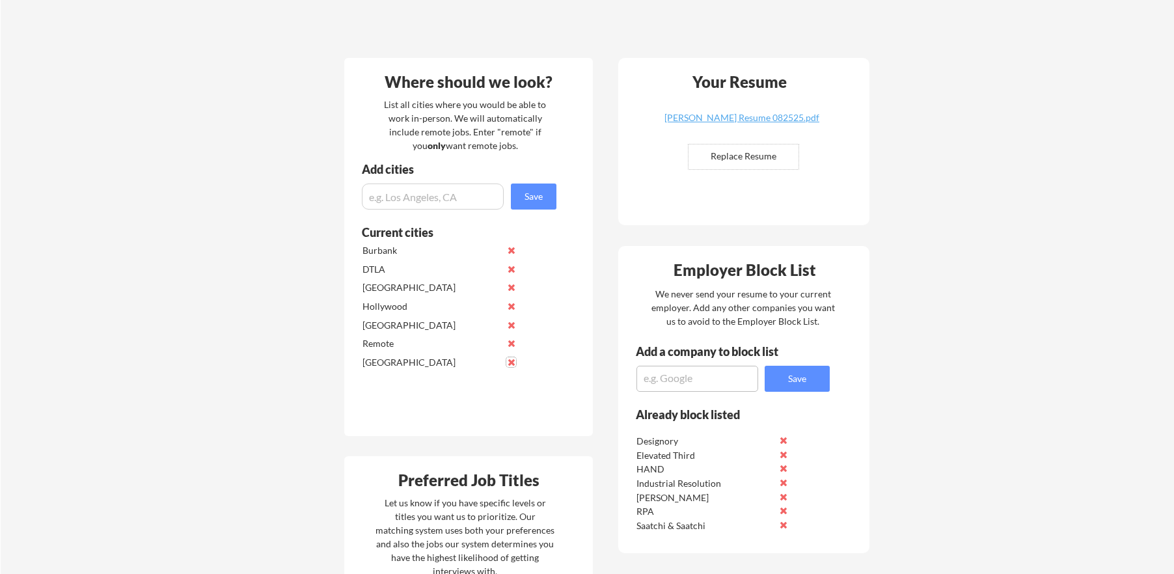
click at [510, 362] on button at bounding box center [511, 362] width 10 height 10
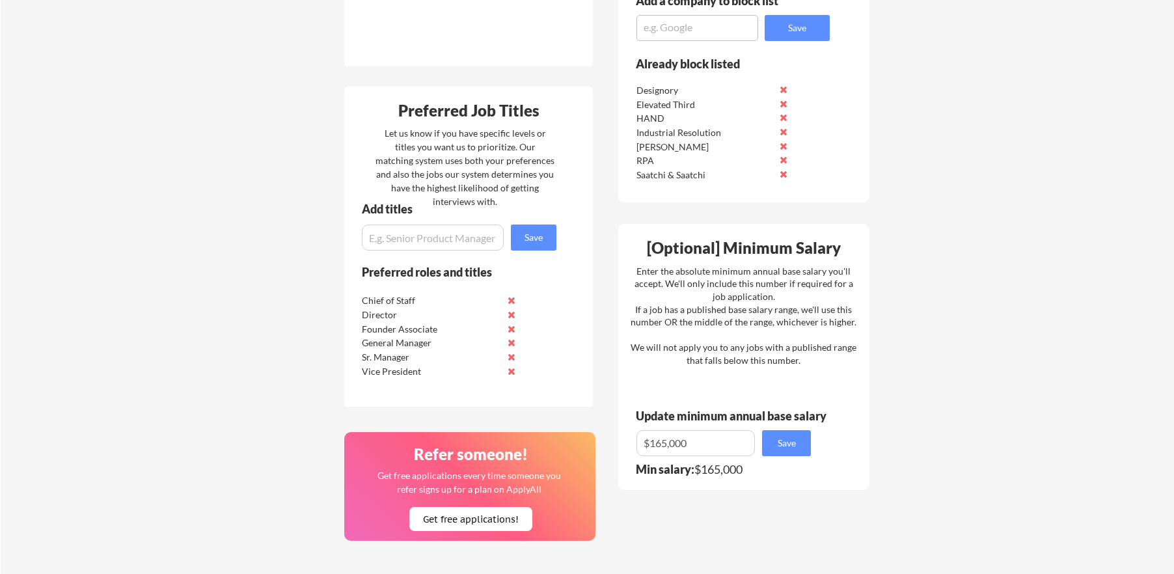
scroll to position [645, 0]
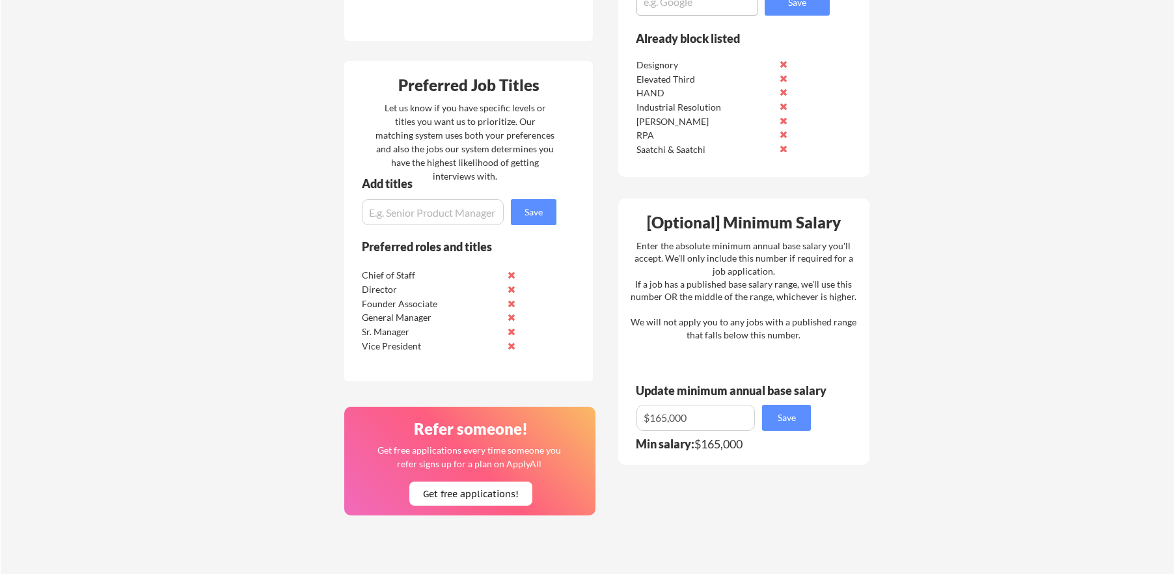
click at [456, 217] on input "input" at bounding box center [433, 212] width 142 height 26
type input "Fractional"
click at [526, 217] on button "Save" at bounding box center [534, 212] width 46 height 26
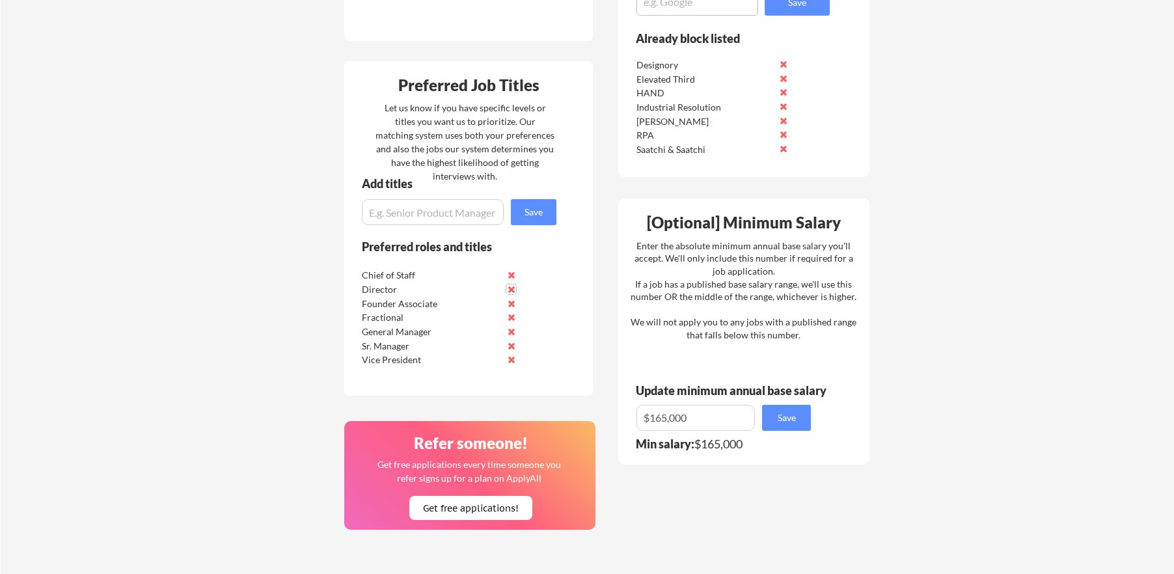
drag, startPoint x: 514, startPoint y: 290, endPoint x: 496, endPoint y: 276, distance: 22.8
click at [514, 290] on button at bounding box center [511, 289] width 10 height 10
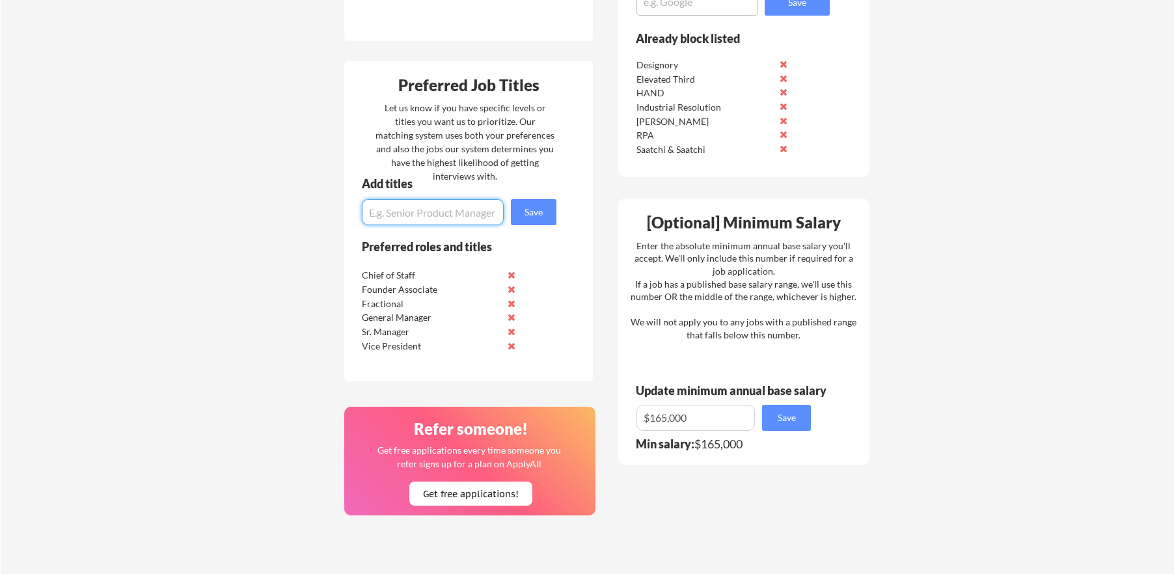
click at [447, 202] on input "input" at bounding box center [433, 212] width 142 height 26
type input "Director, Operations"
click at [530, 208] on button "Save" at bounding box center [534, 212] width 46 height 26
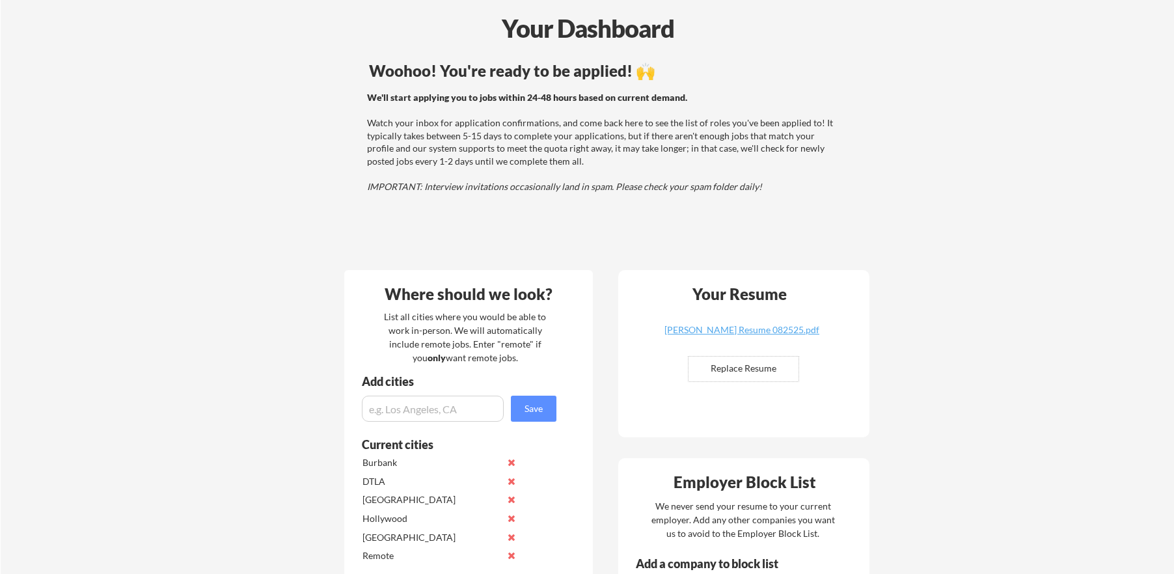
scroll to position [58, 0]
click at [736, 369] on input "file" at bounding box center [743, 367] width 110 height 25
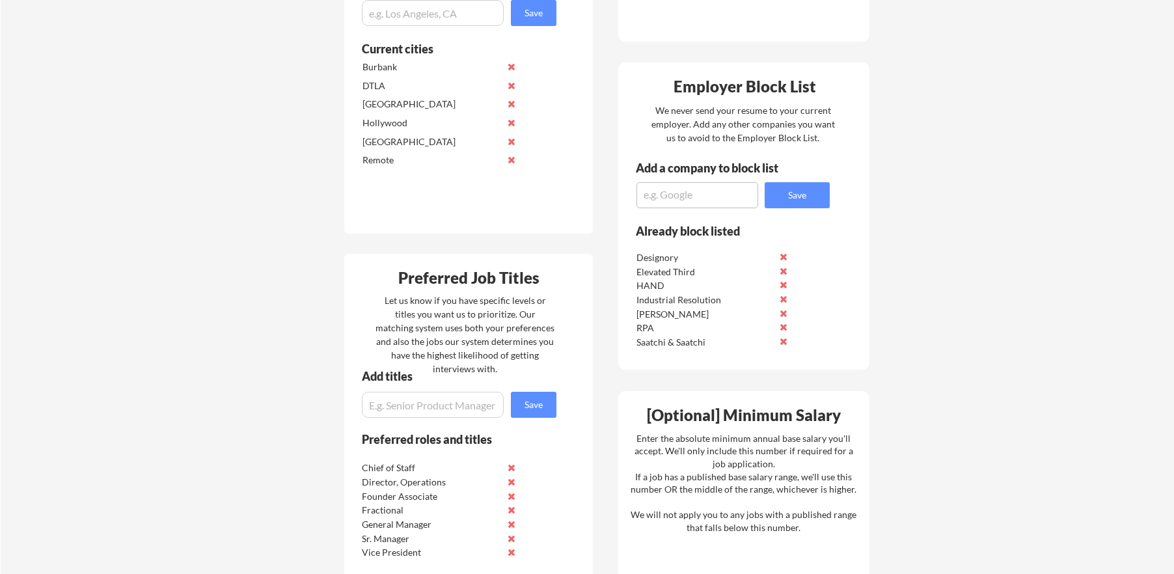
scroll to position [452, 0]
click at [693, 209] on div "Employer Block List We never send your resume to your current employer. Add any…" at bounding box center [743, 215] width 251 height 307
click at [693, 200] on textarea at bounding box center [697, 195] width 122 height 26
type textarea "Iterate"
click at [802, 193] on button "Save" at bounding box center [796, 195] width 65 height 26
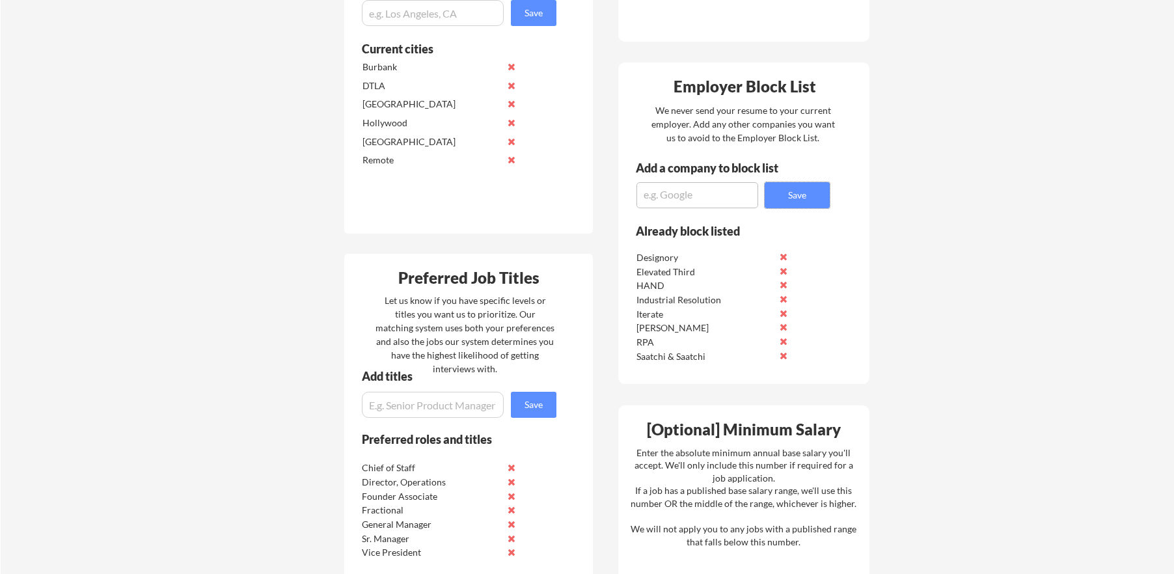
click at [784, 314] on button at bounding box center [783, 313] width 10 height 10
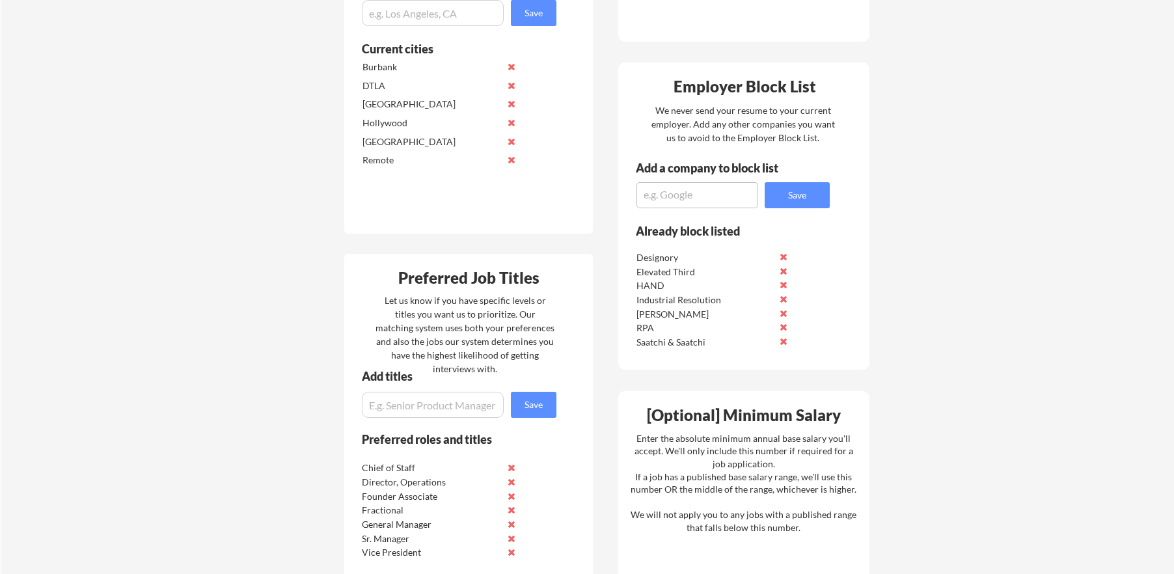
click at [674, 195] on textarea at bounding box center [697, 195] width 122 height 26
type textarea "Iterate, Inc."
click at [792, 198] on button "Save" at bounding box center [796, 195] width 65 height 26
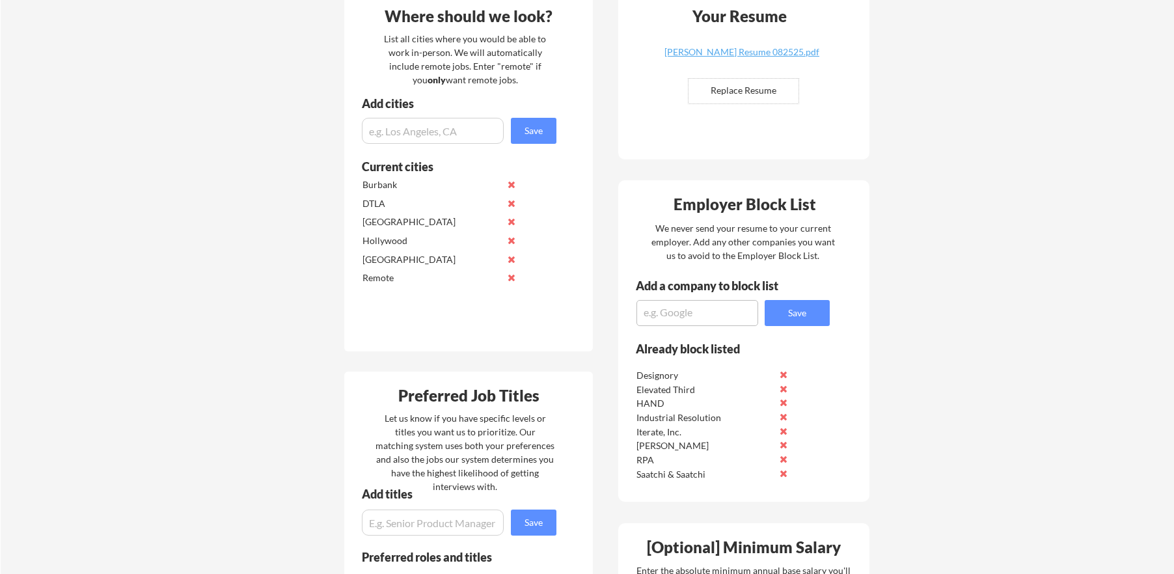
scroll to position [285, 0]
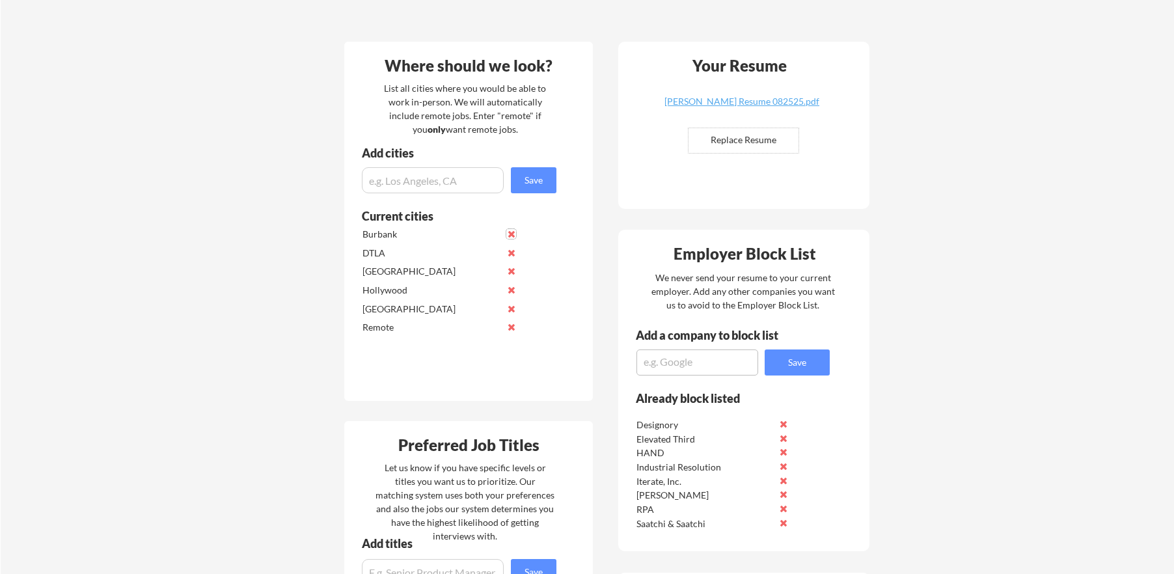
click at [513, 232] on button at bounding box center [511, 234] width 10 height 10
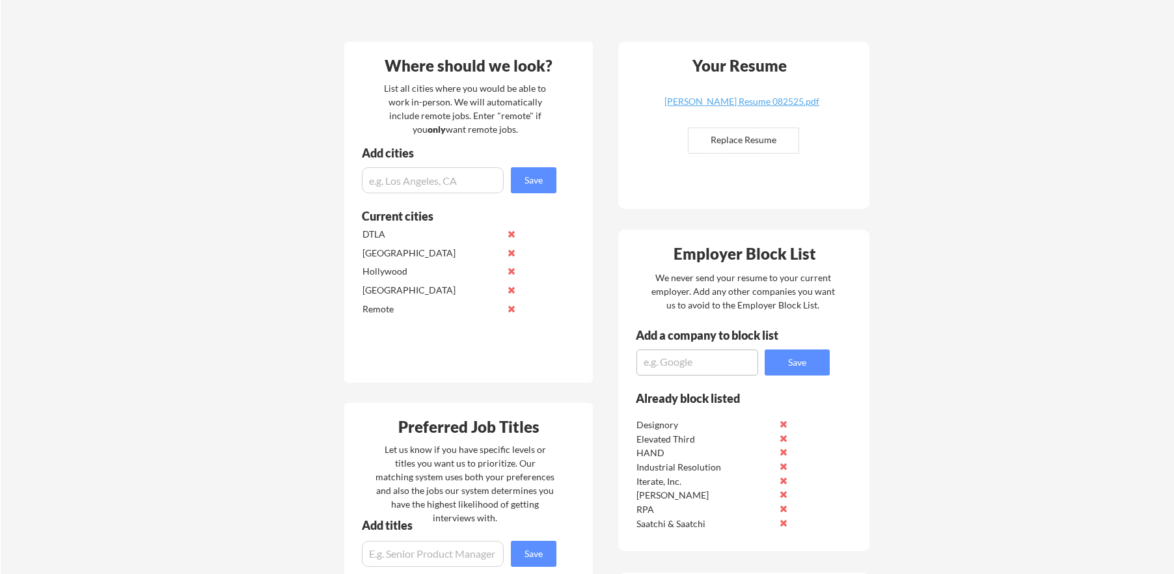
click at [513, 234] on button at bounding box center [511, 234] width 10 height 10
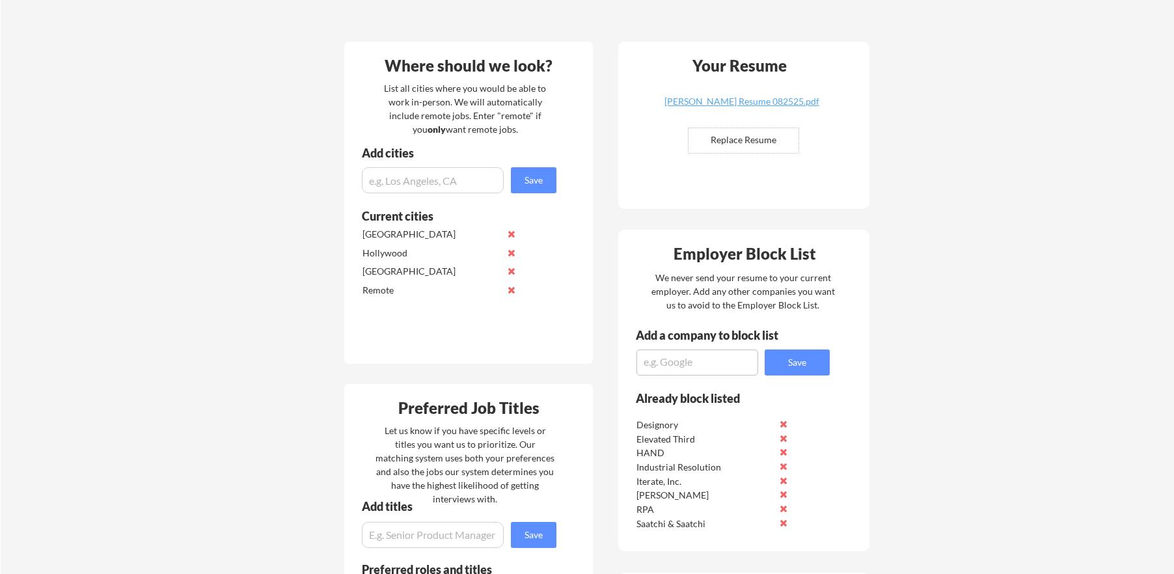
click at [513, 234] on button at bounding box center [511, 234] width 10 height 10
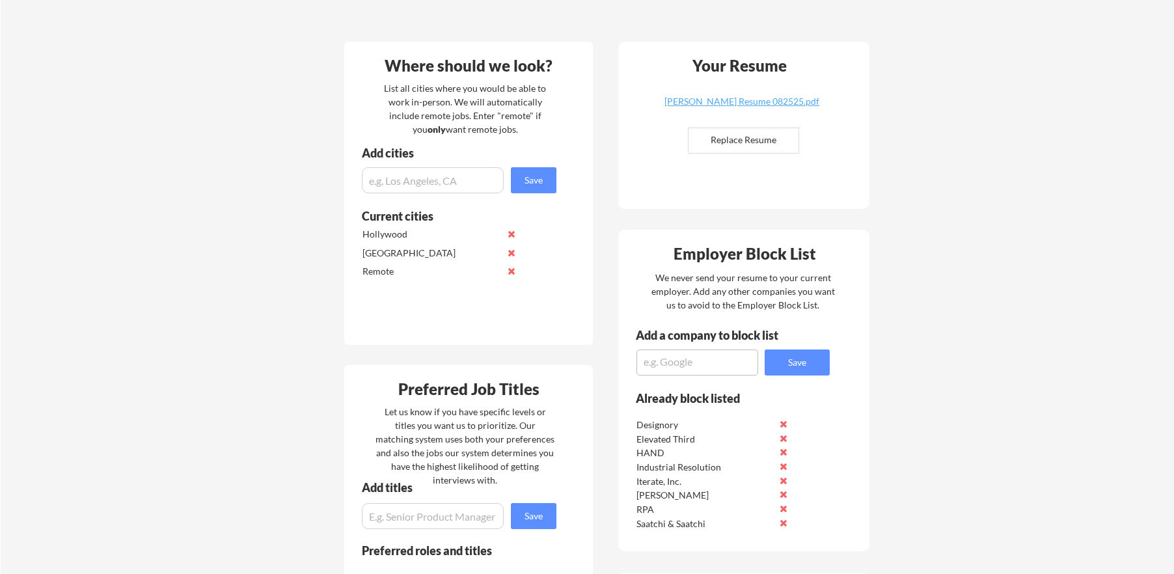
click at [513, 234] on button at bounding box center [511, 234] width 10 height 10
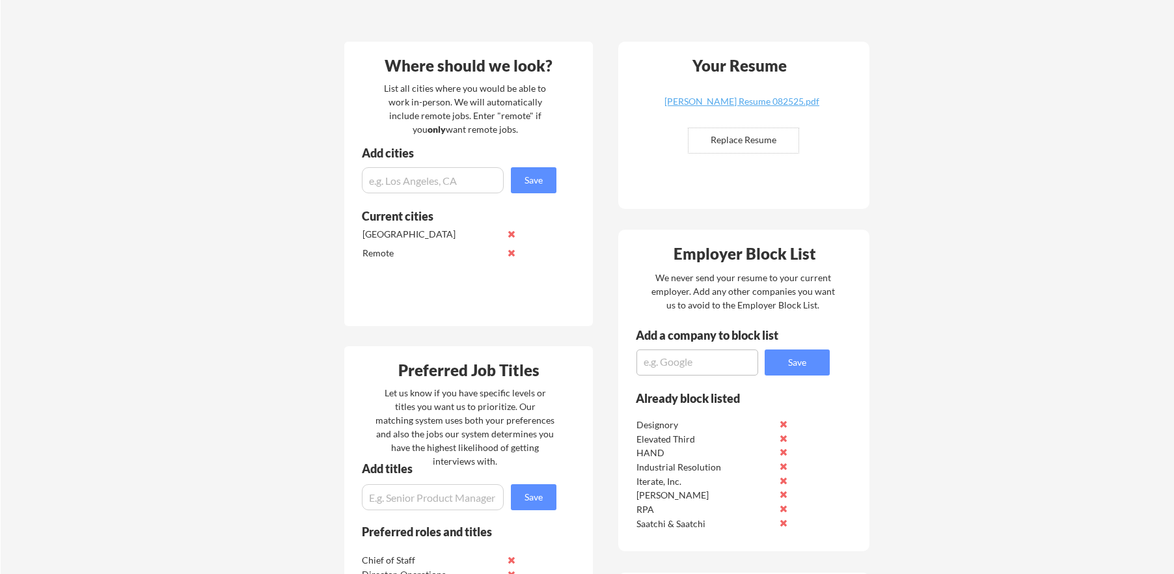
click at [513, 236] on button at bounding box center [511, 234] width 10 height 10
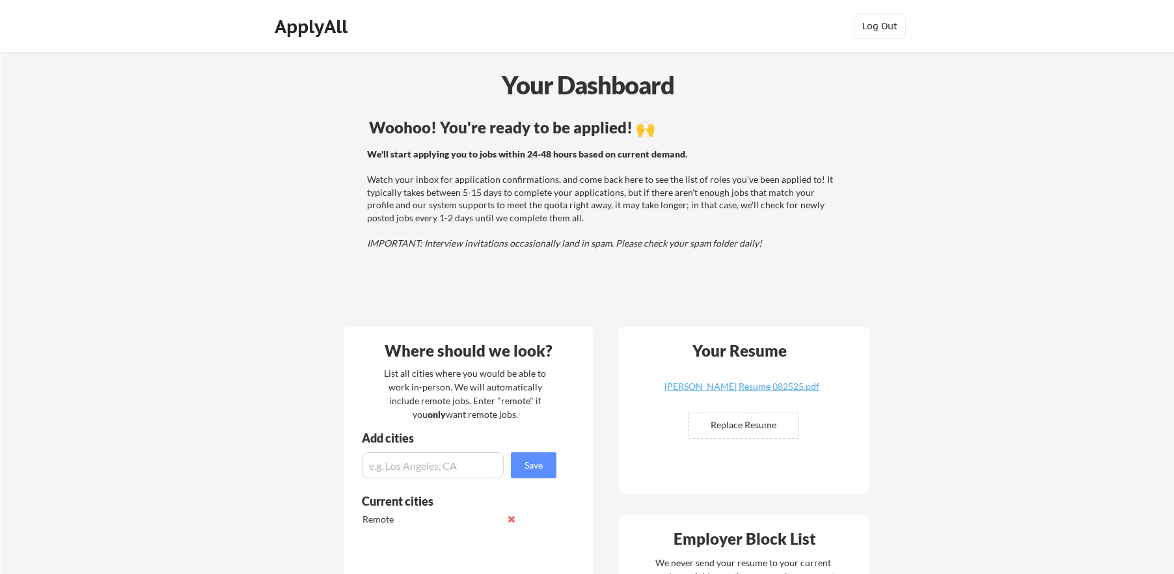
scroll to position [0, 0]
